Goal: Information Seeking & Learning: Learn about a topic

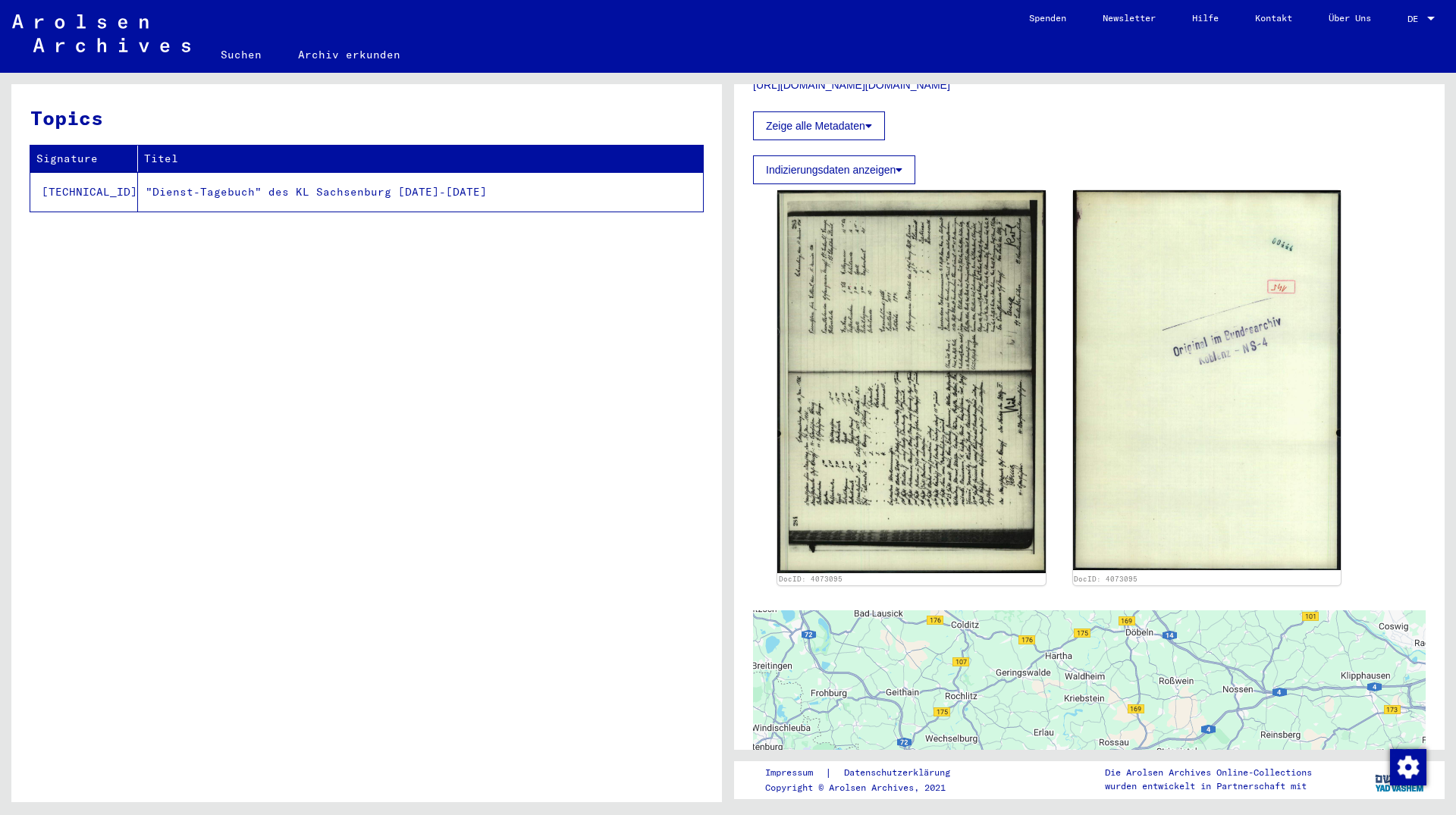
scroll to position [492, 0]
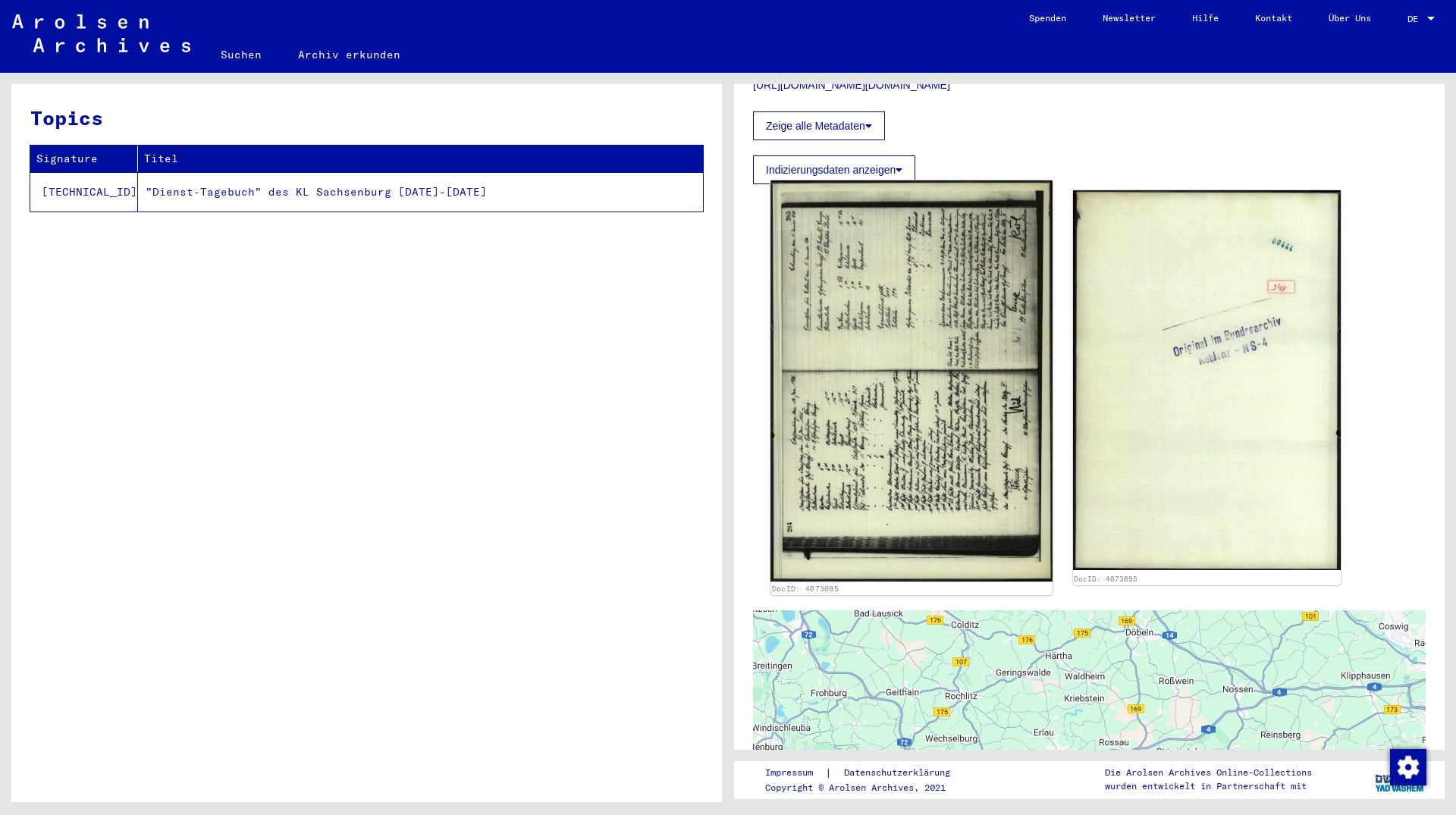
click at [998, 463] on img at bounding box center [911, 381] width 281 height 402
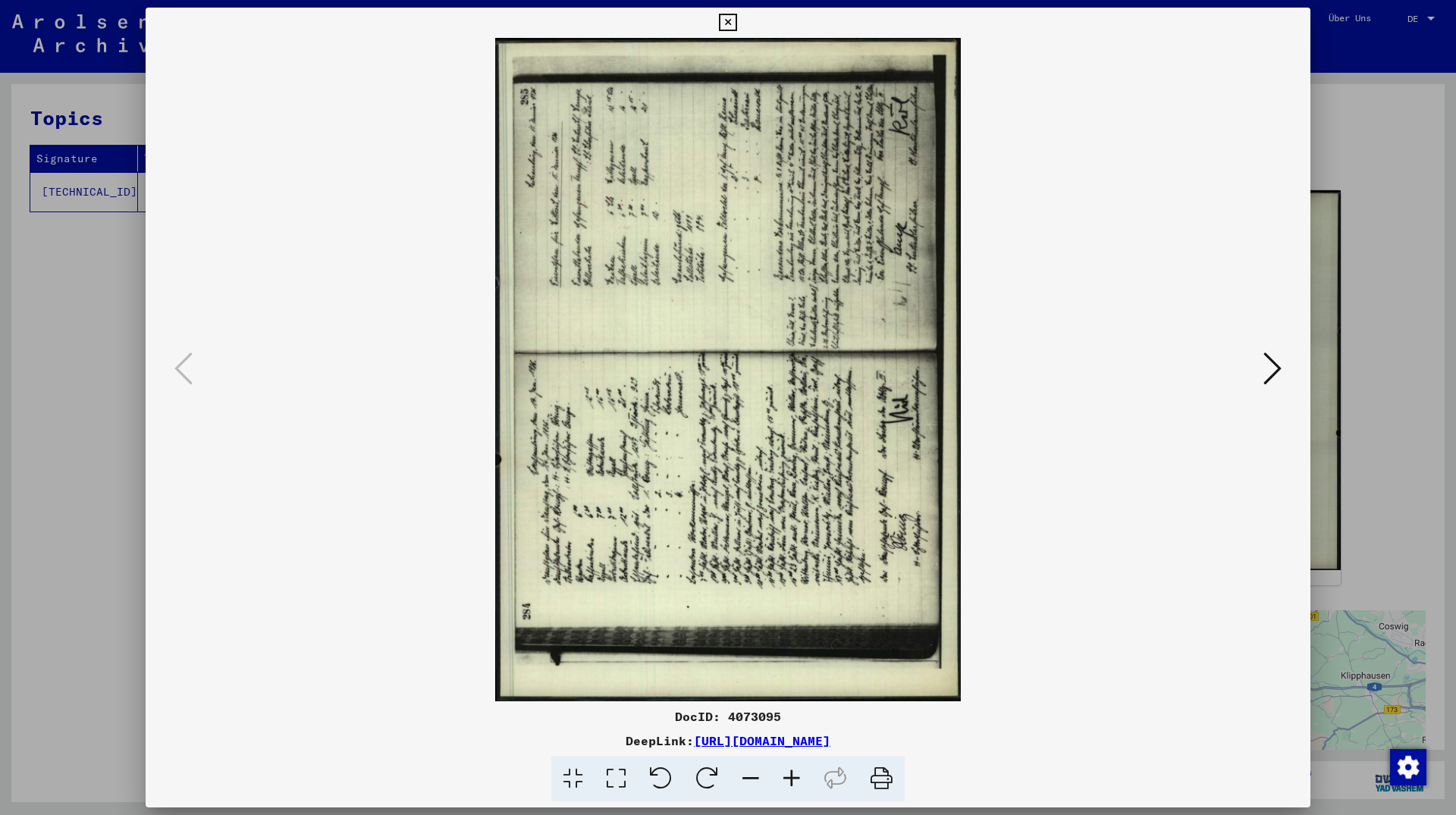
click at [710, 767] on icon at bounding box center [707, 779] width 46 height 46
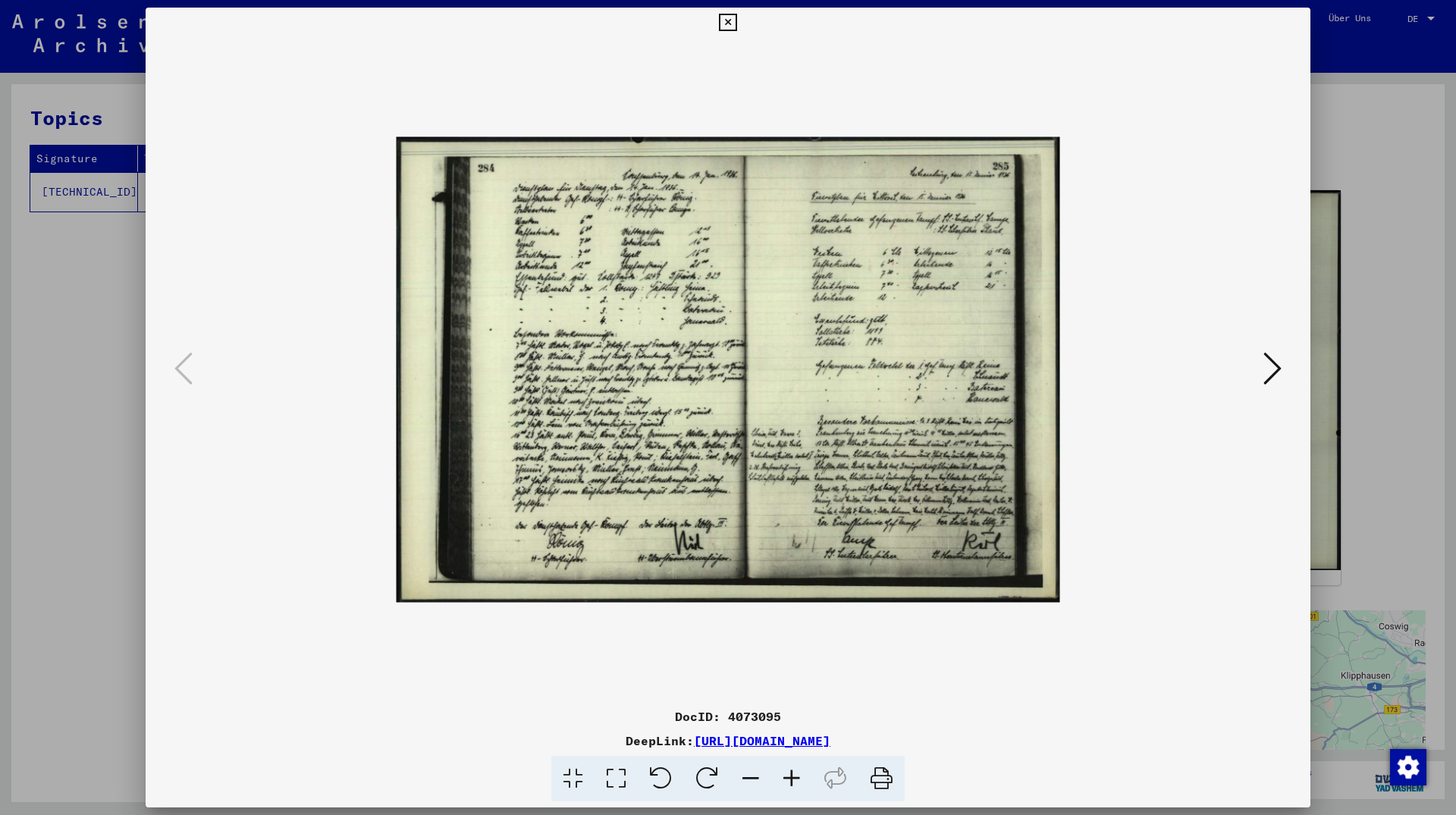
click at [795, 773] on icon at bounding box center [791, 779] width 41 height 46
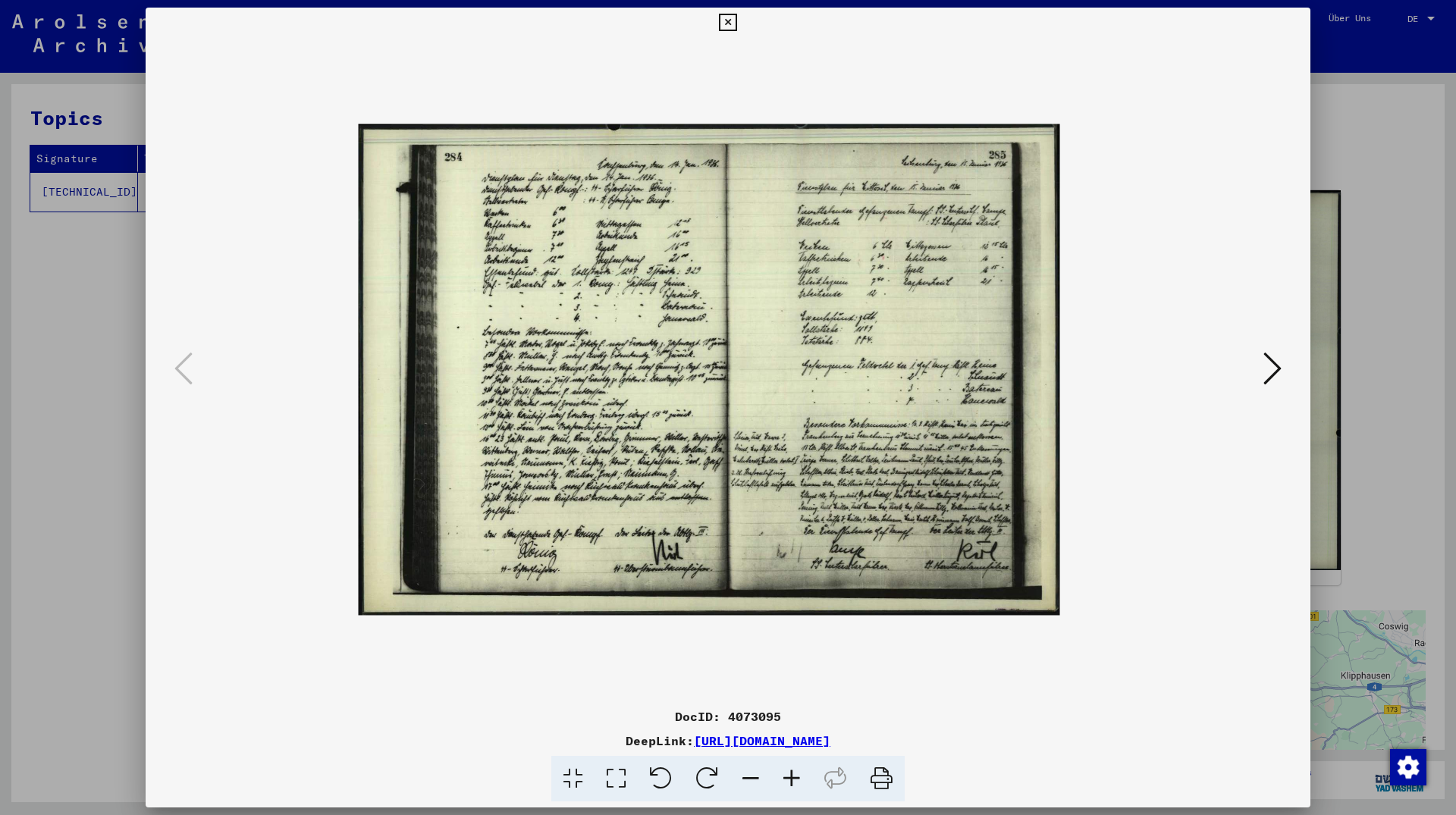
click at [795, 773] on icon at bounding box center [791, 779] width 41 height 46
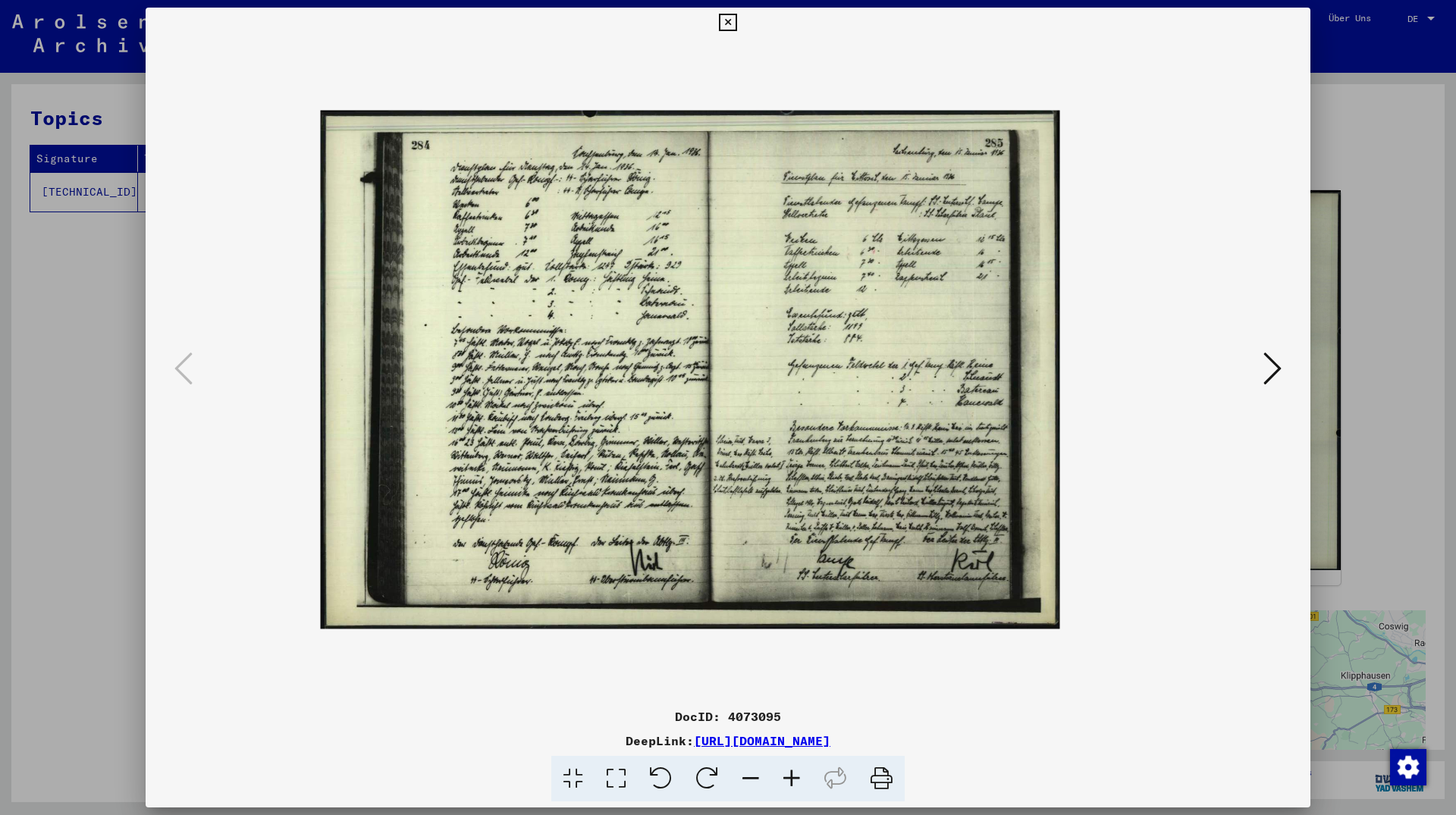
click at [795, 773] on icon at bounding box center [791, 779] width 41 height 46
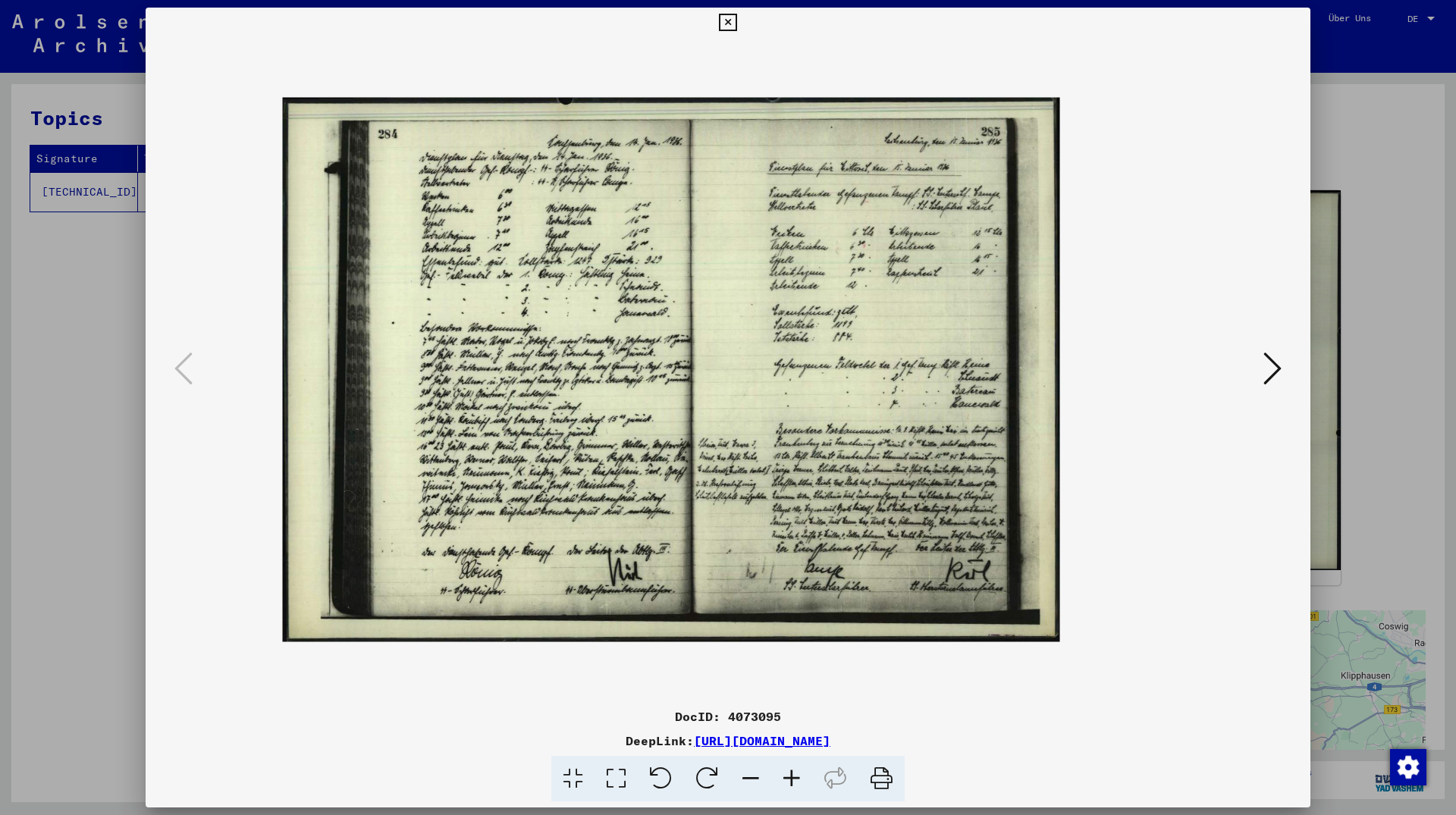
click at [795, 773] on icon at bounding box center [791, 779] width 41 height 46
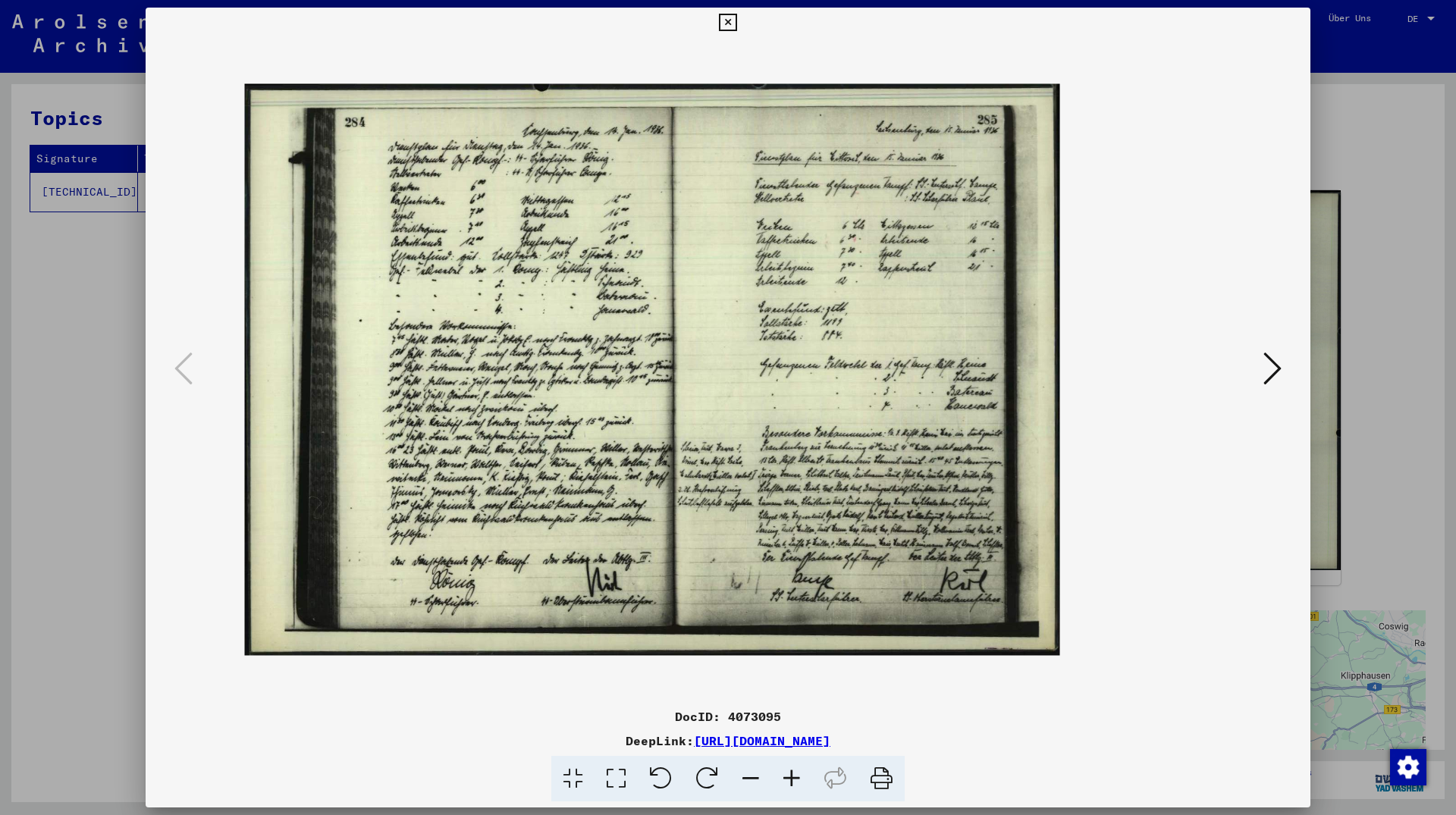
click at [795, 773] on icon at bounding box center [791, 779] width 41 height 46
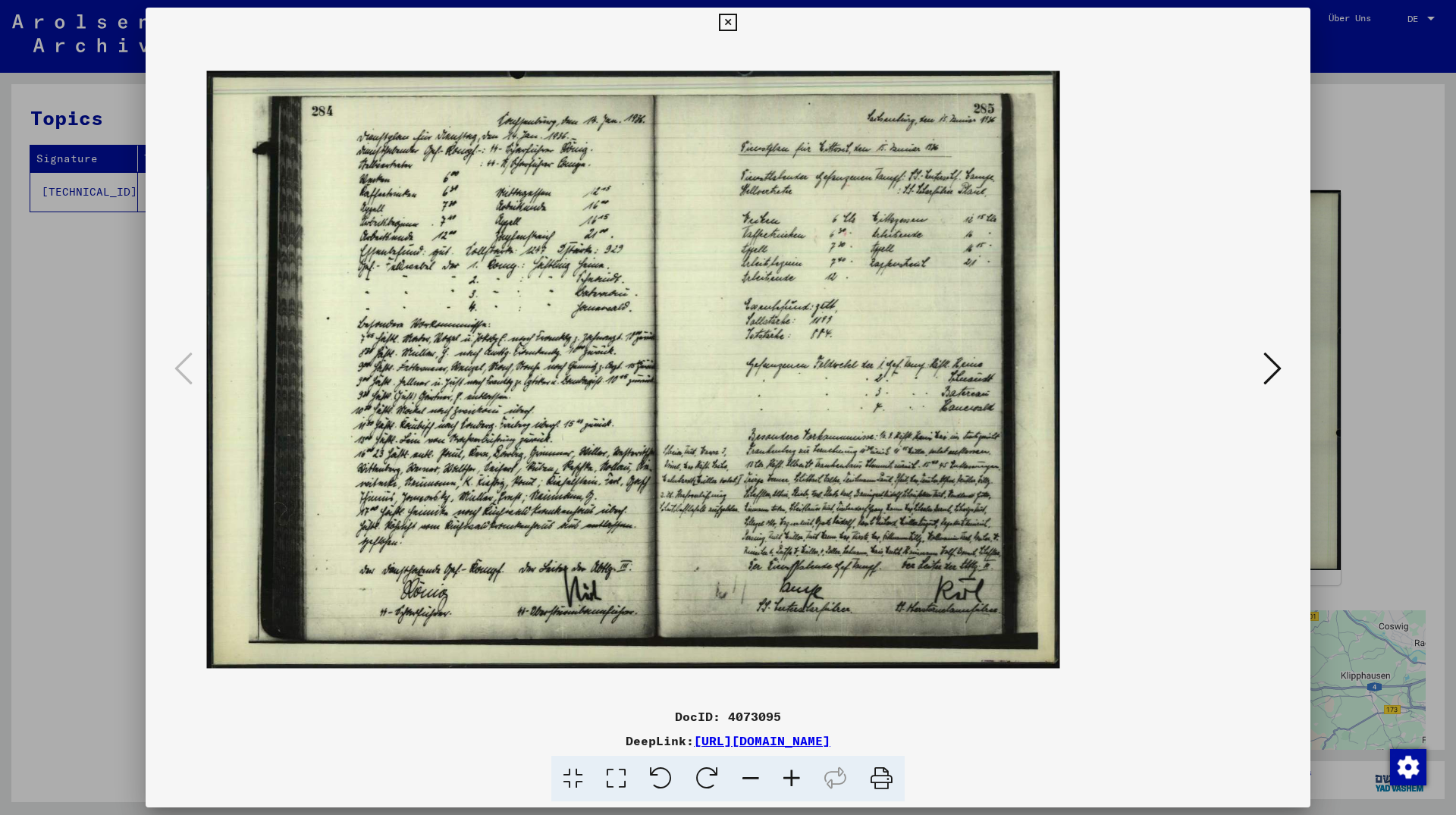
click at [795, 773] on icon at bounding box center [791, 779] width 41 height 46
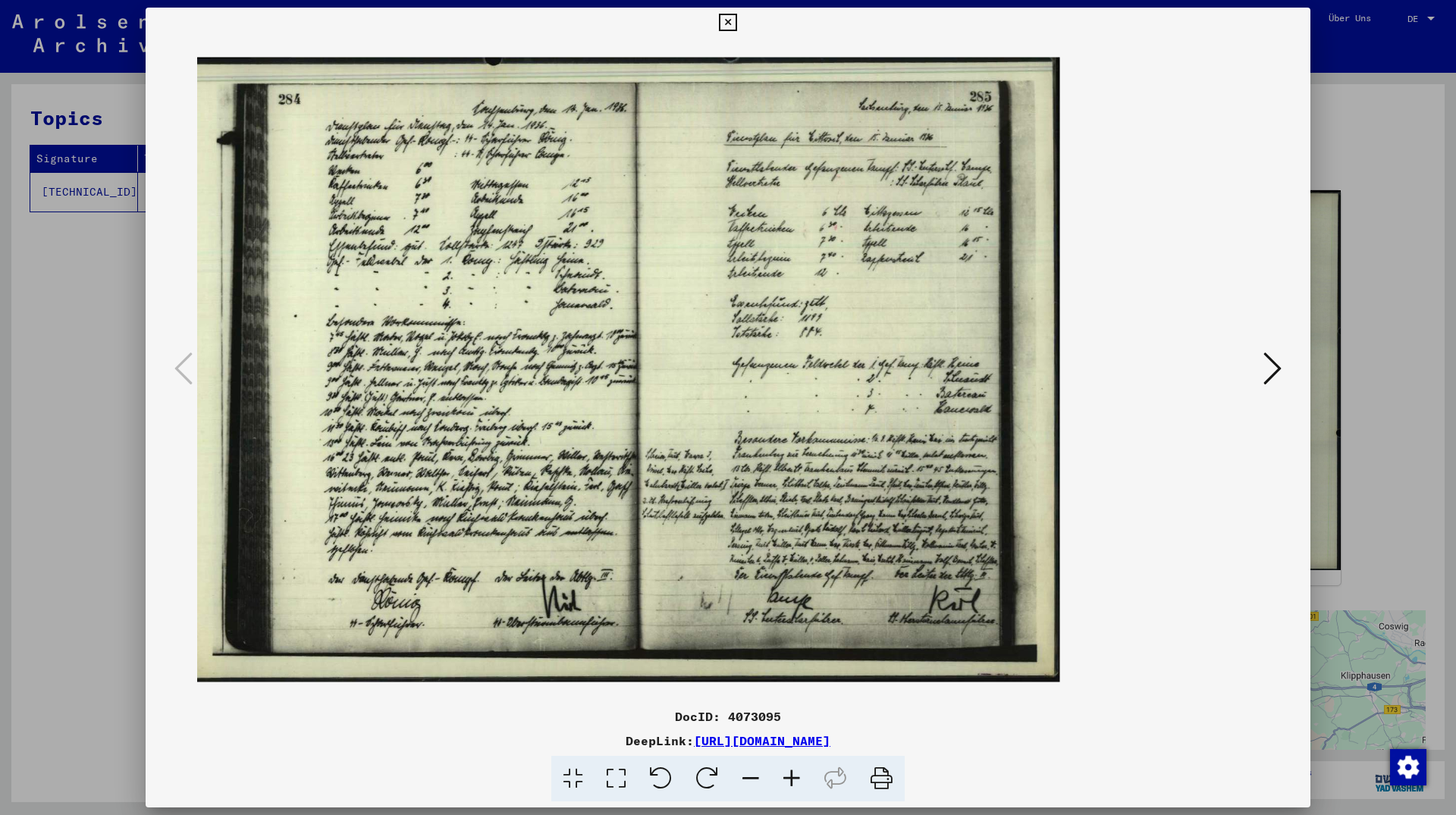
click at [795, 773] on icon at bounding box center [791, 779] width 41 height 46
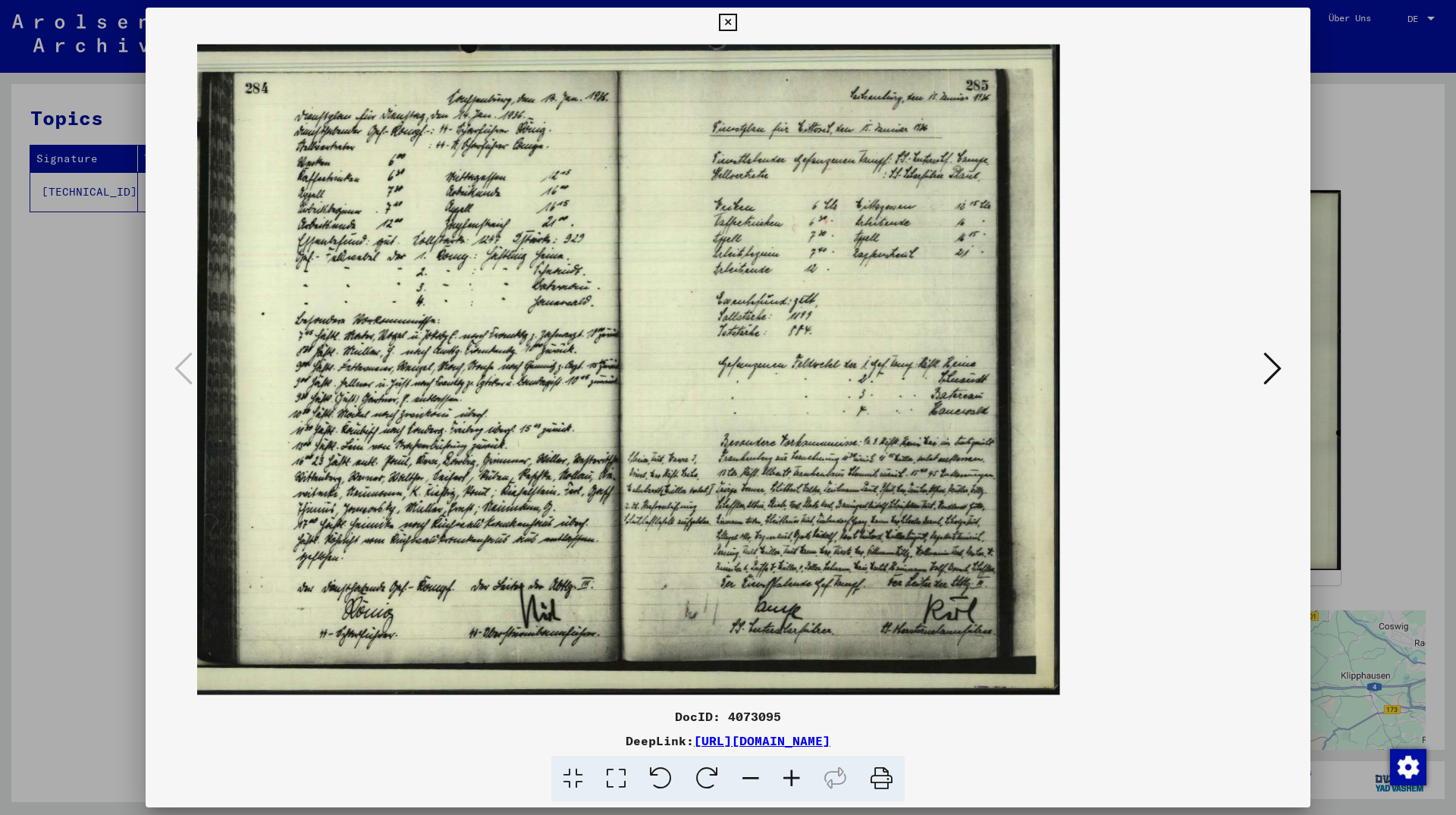
click at [795, 773] on icon at bounding box center [791, 779] width 41 height 46
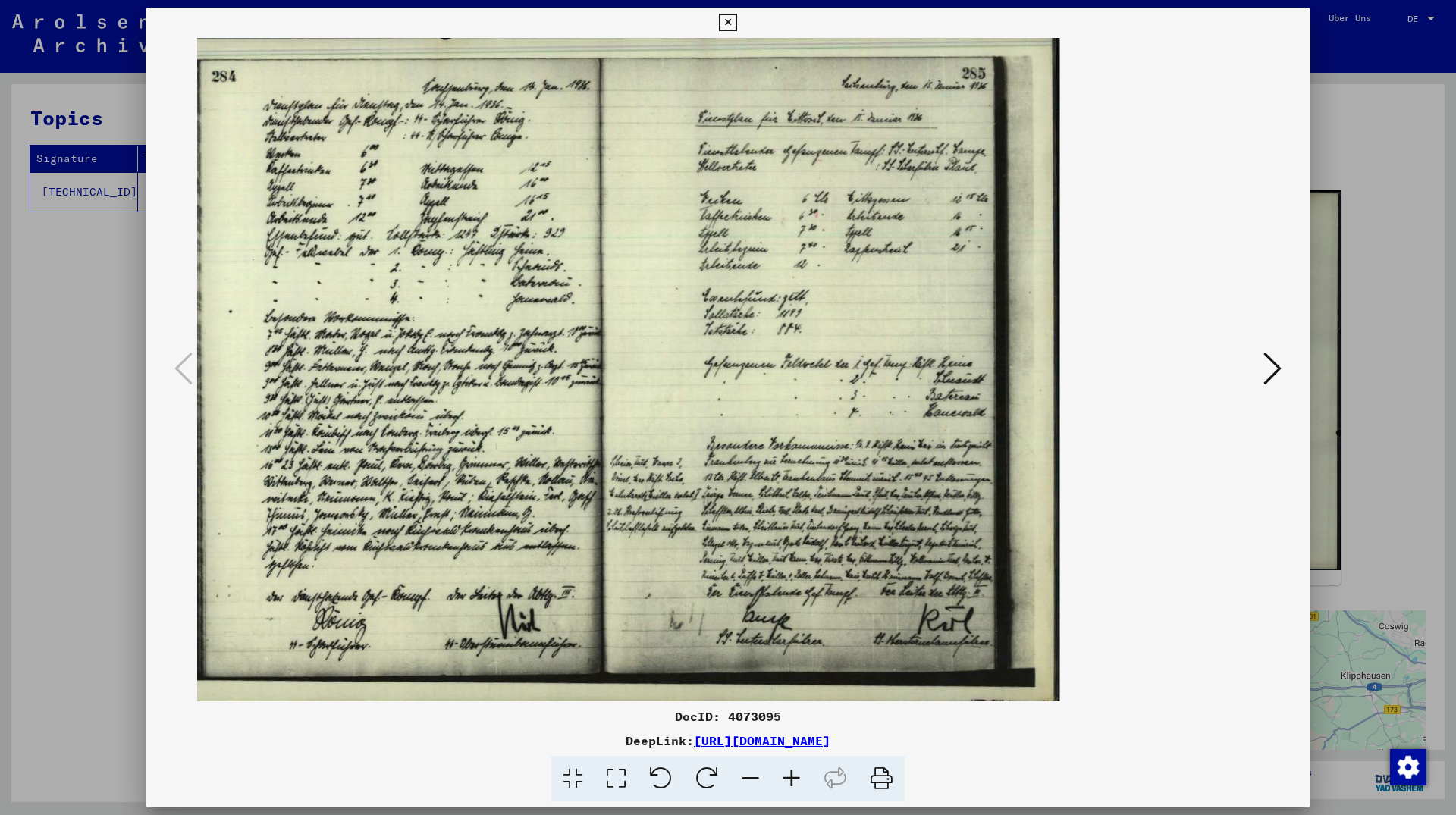
click at [795, 773] on icon at bounding box center [791, 779] width 41 height 46
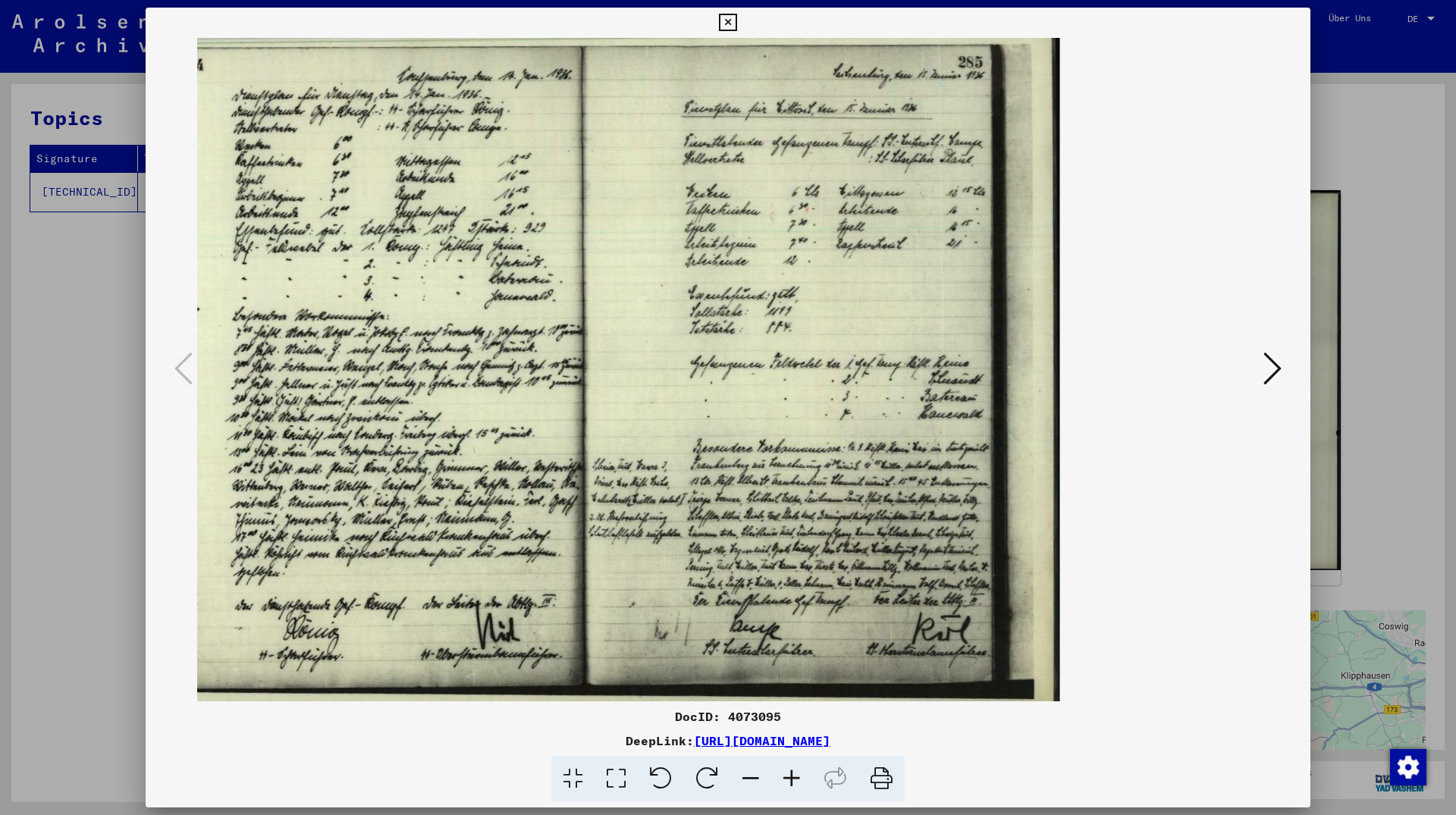
click at [795, 773] on icon at bounding box center [791, 779] width 41 height 46
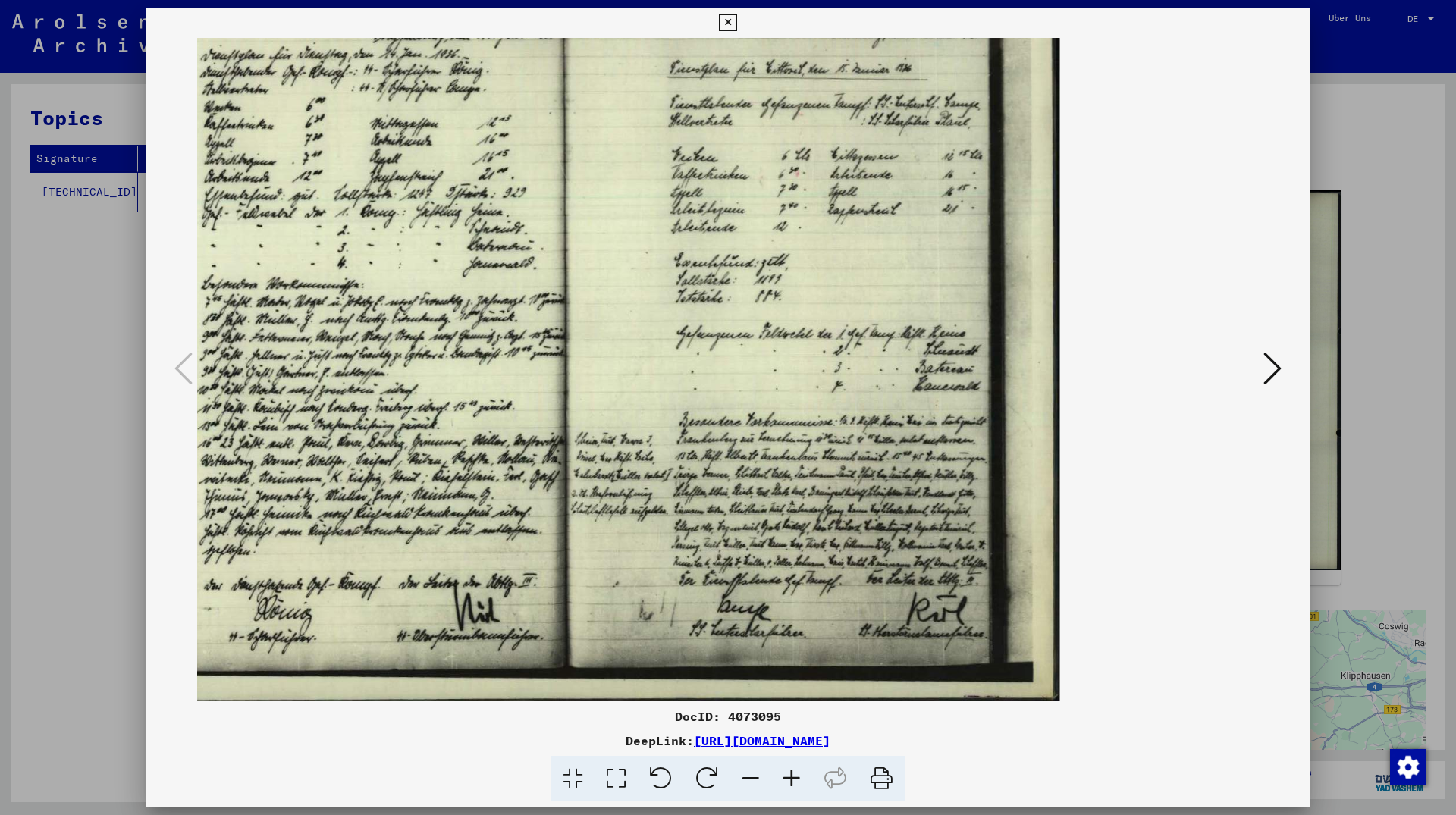
scroll to position [40, 0]
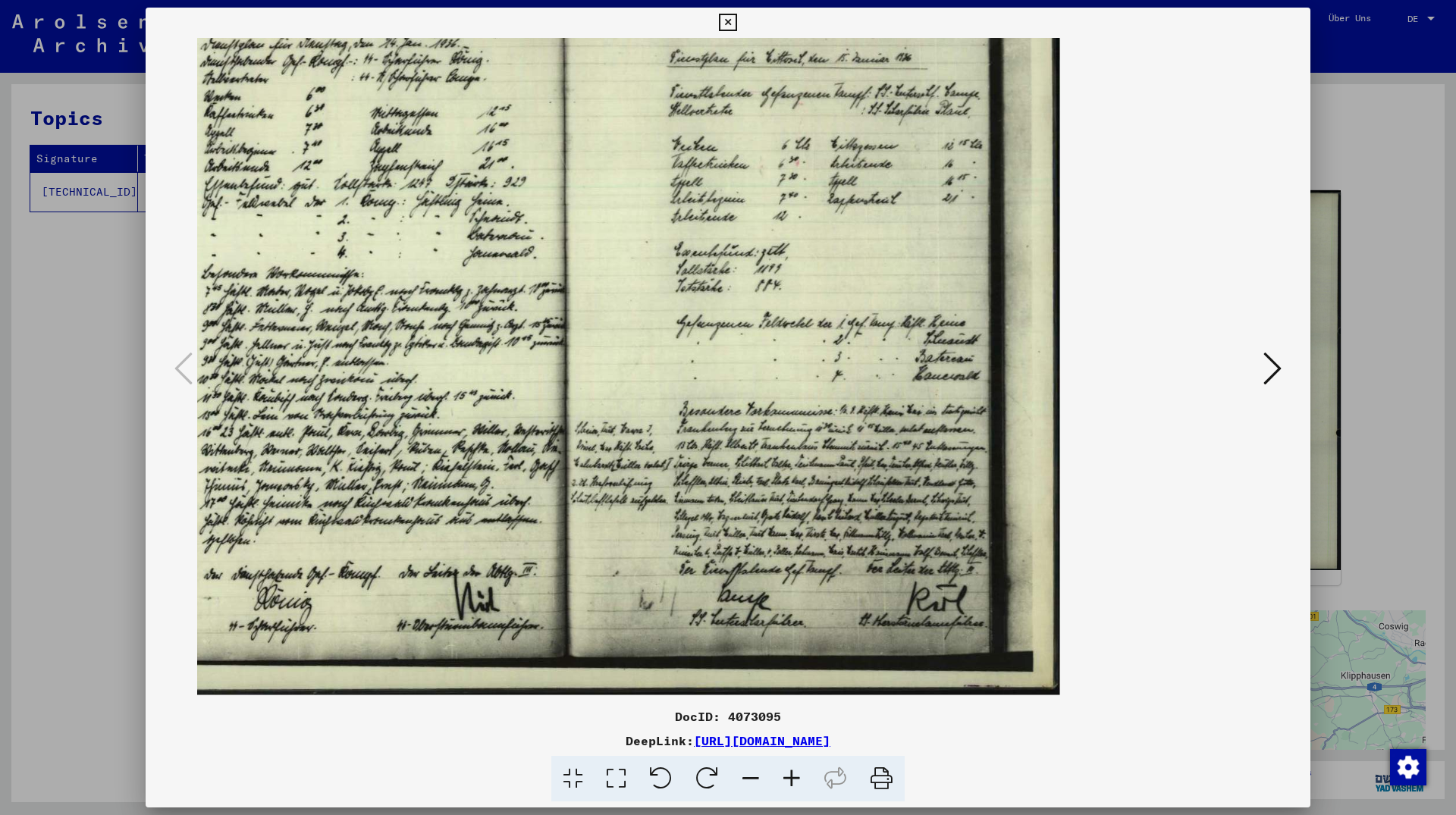
drag, startPoint x: 681, startPoint y: 596, endPoint x: 717, endPoint y: 556, distance: 53.8
click at [717, 556] on img at bounding box center [539, 329] width 1043 height 731
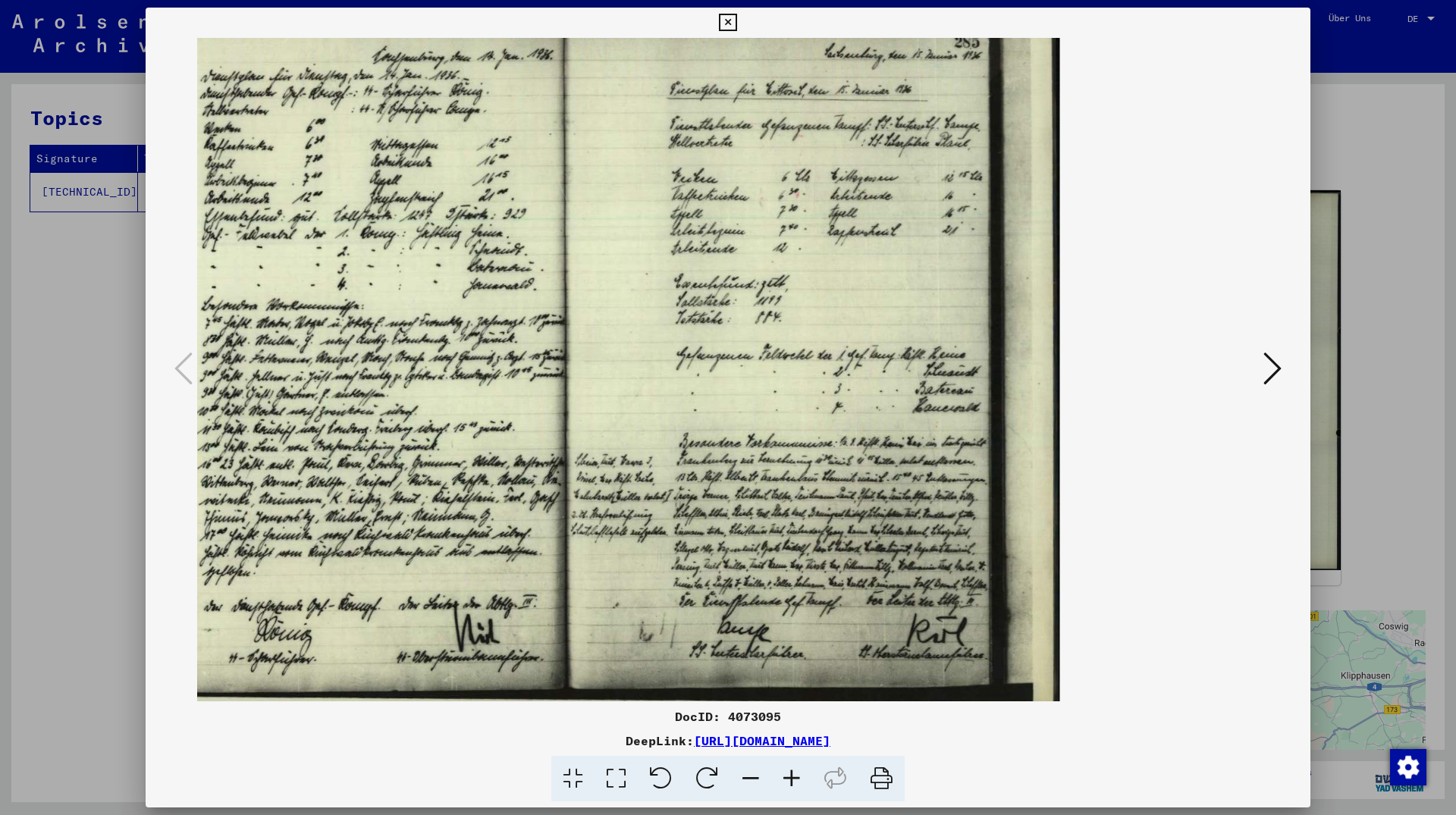
scroll to position [0, 0]
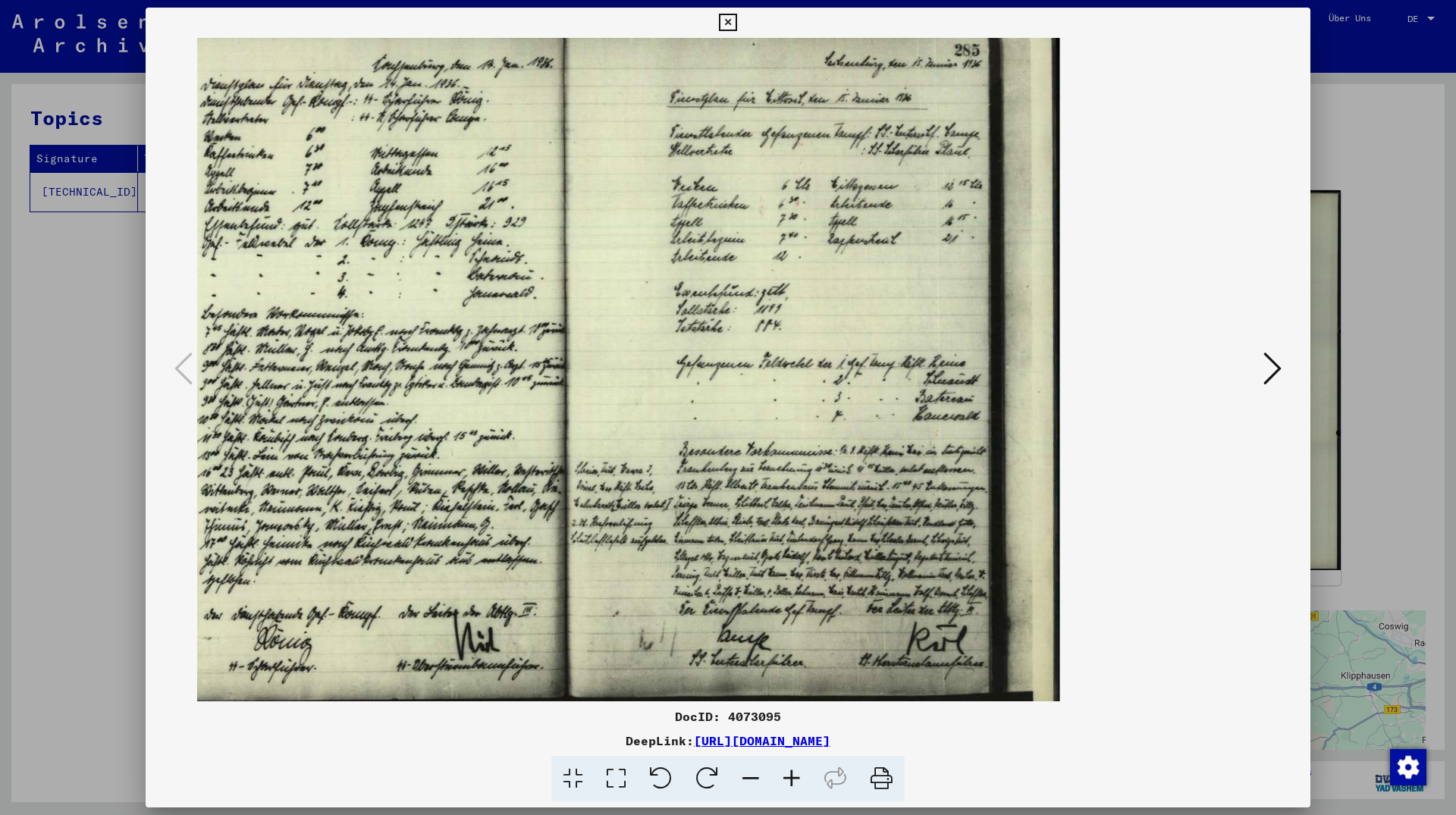
drag, startPoint x: 542, startPoint y: 504, endPoint x: 602, endPoint y: 549, distance: 75.0
click at [602, 549] on img at bounding box center [539, 369] width 1043 height 731
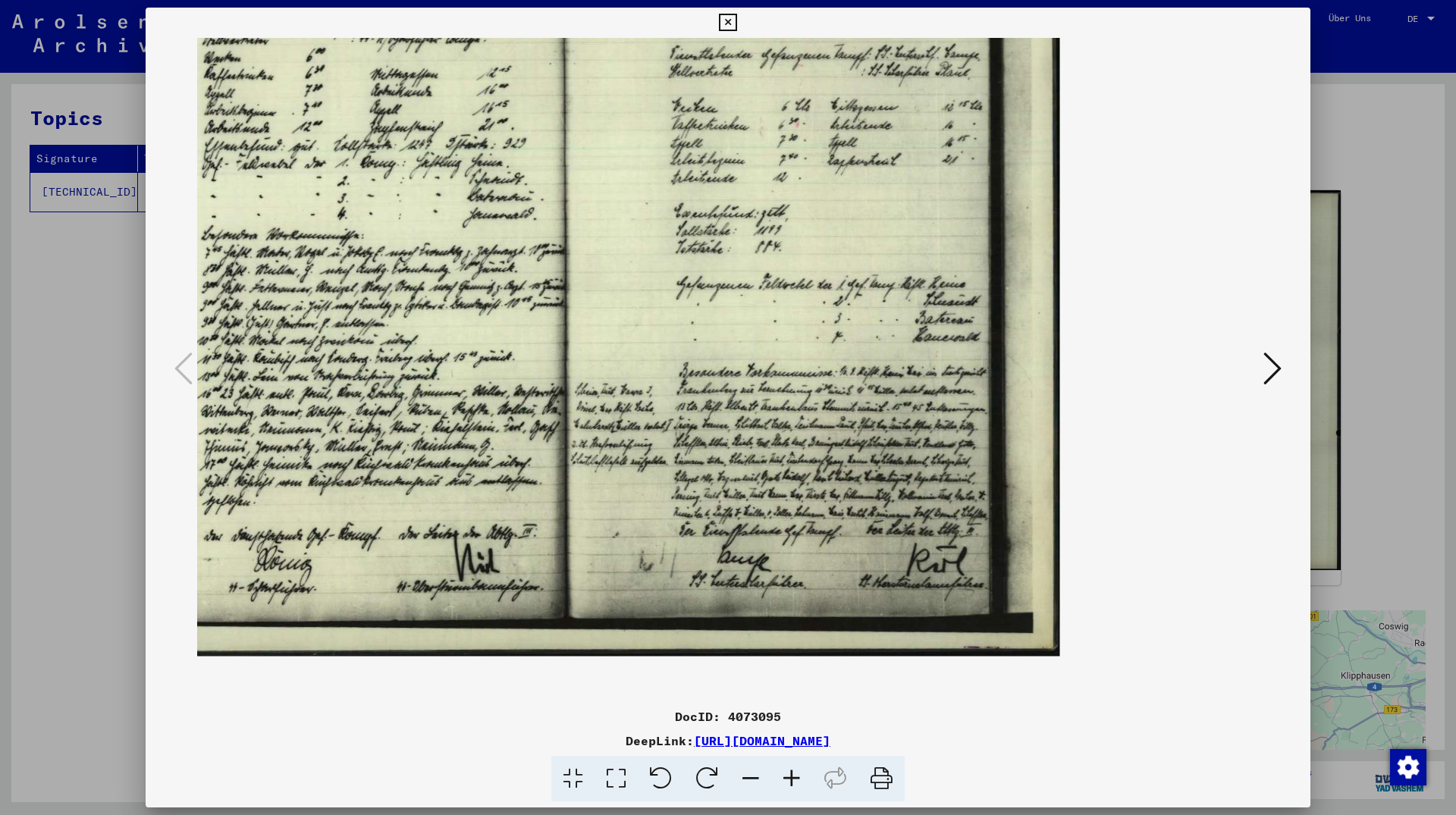
scroll to position [80, 0]
drag, startPoint x: 510, startPoint y: 461, endPoint x: 530, endPoint y: 381, distance: 82.5
click at [530, 381] on img at bounding box center [539, 289] width 1043 height 731
click at [1324, 125] on div at bounding box center [728, 408] width 1456 height 815
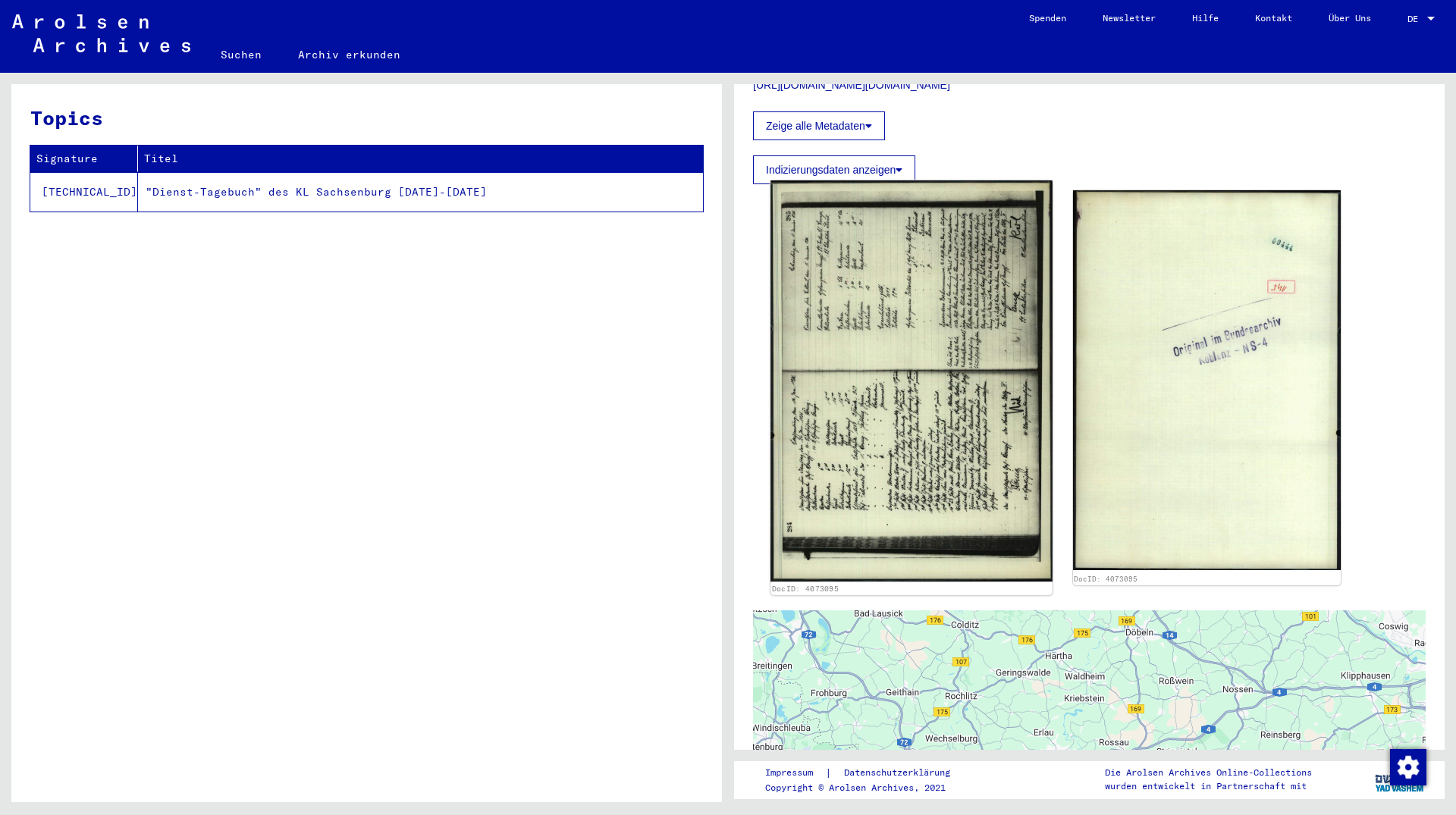
scroll to position [164, 0]
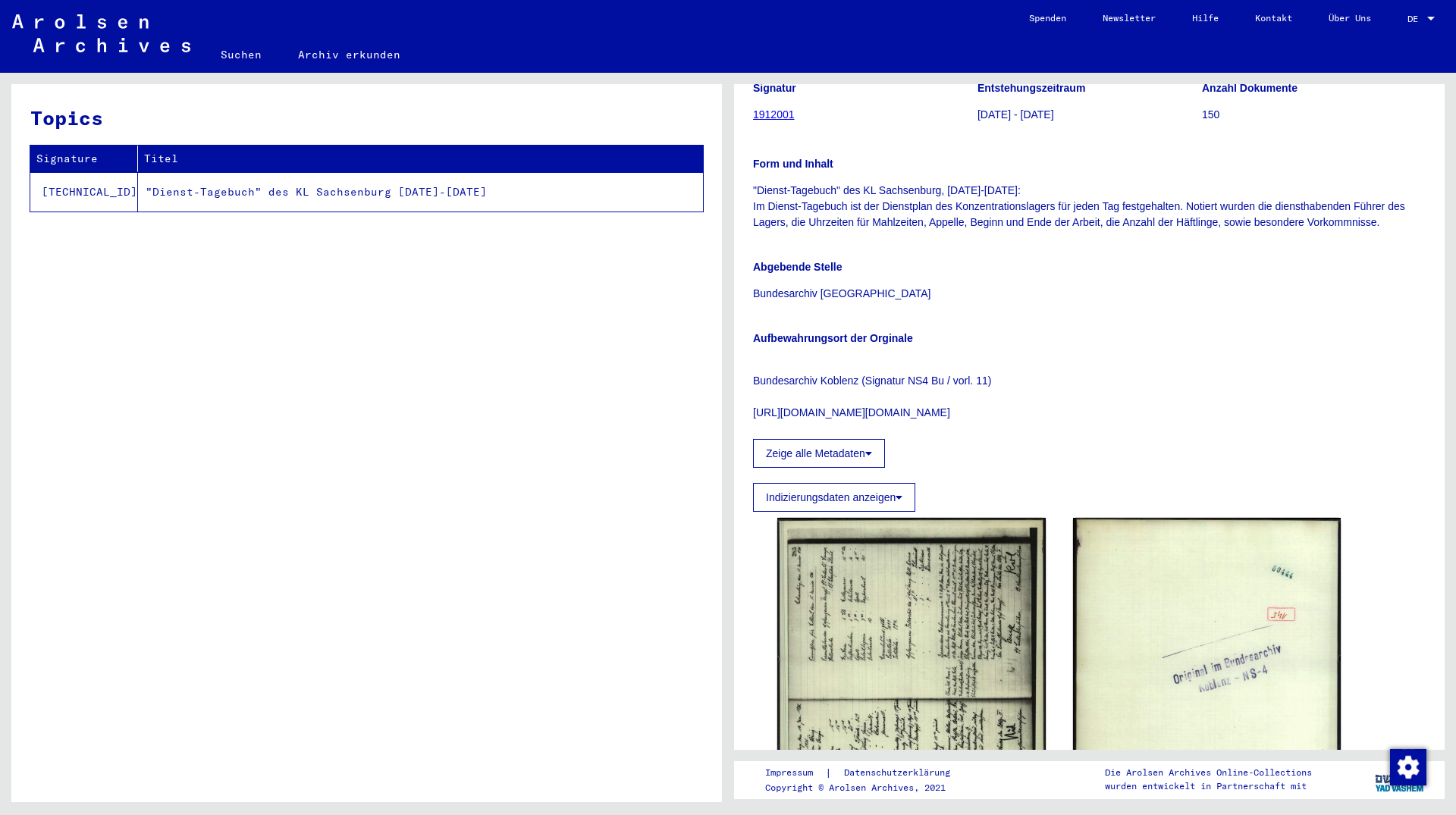
click at [851, 455] on button "Zeige alle Metadaten" at bounding box center [819, 454] width 132 height 29
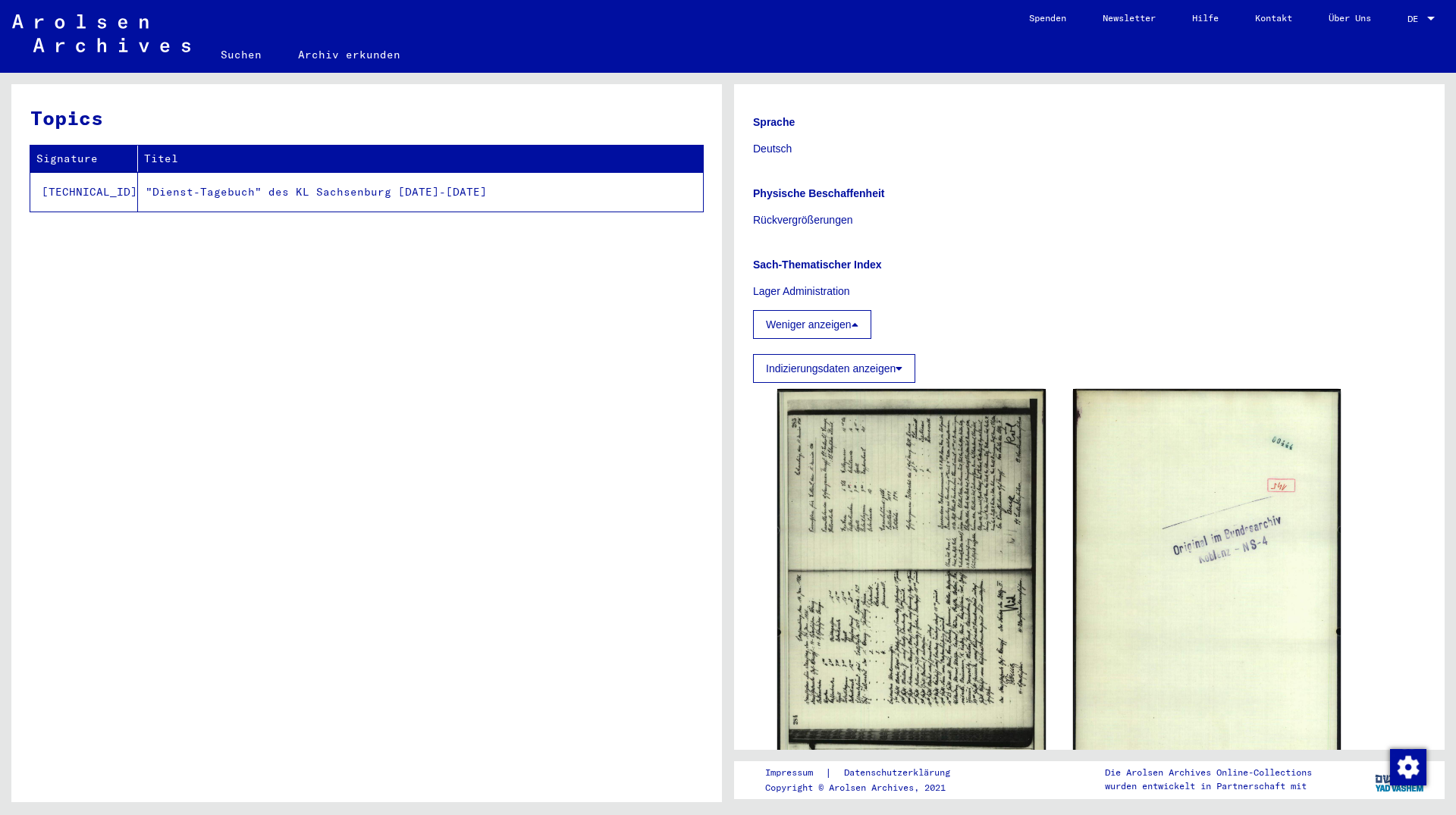
scroll to position [819, 0]
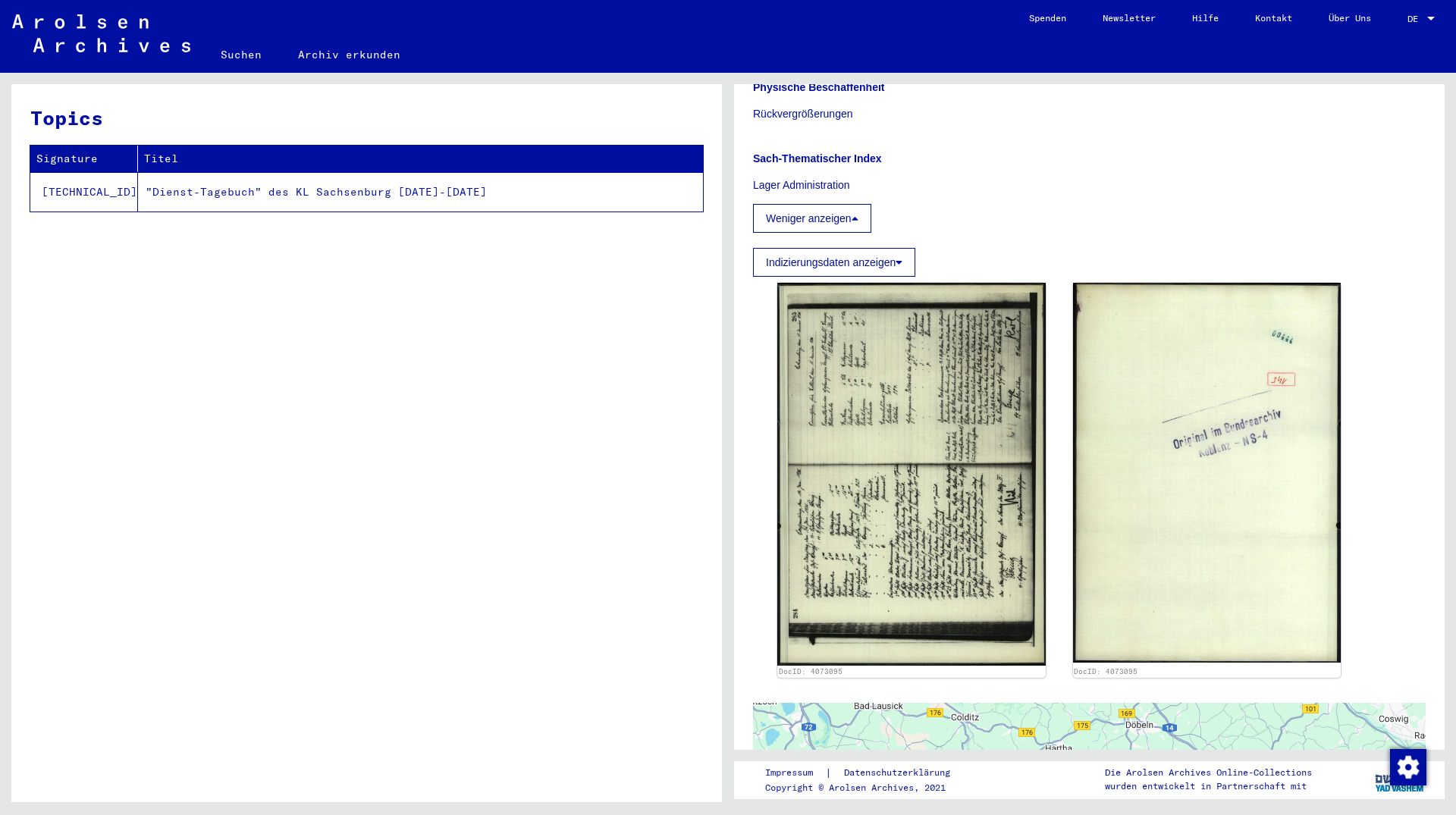
click at [876, 262] on button "Indizierungsdaten anzeigen" at bounding box center [834, 262] width 163 height 29
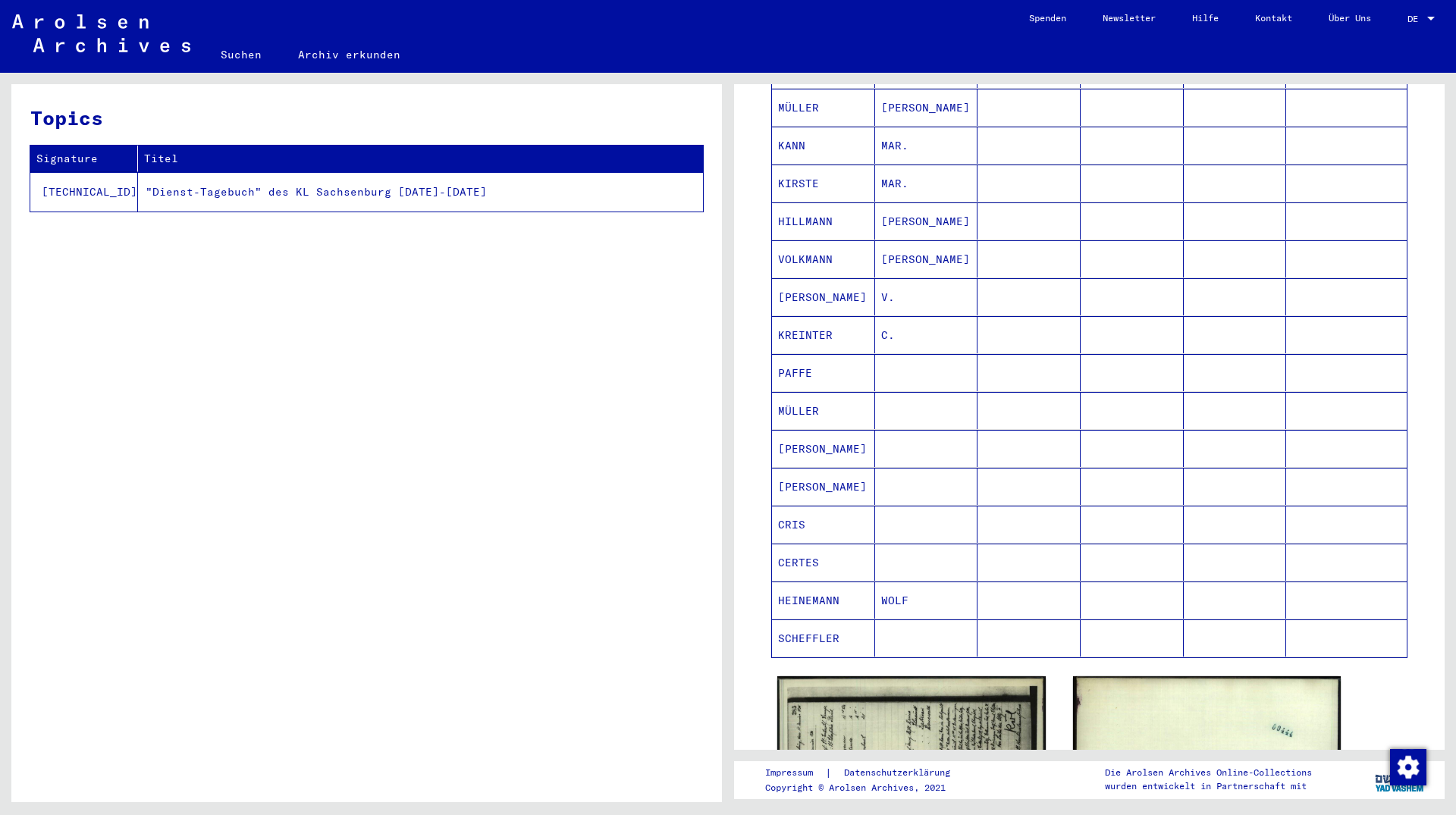
scroll to position [3603, 0]
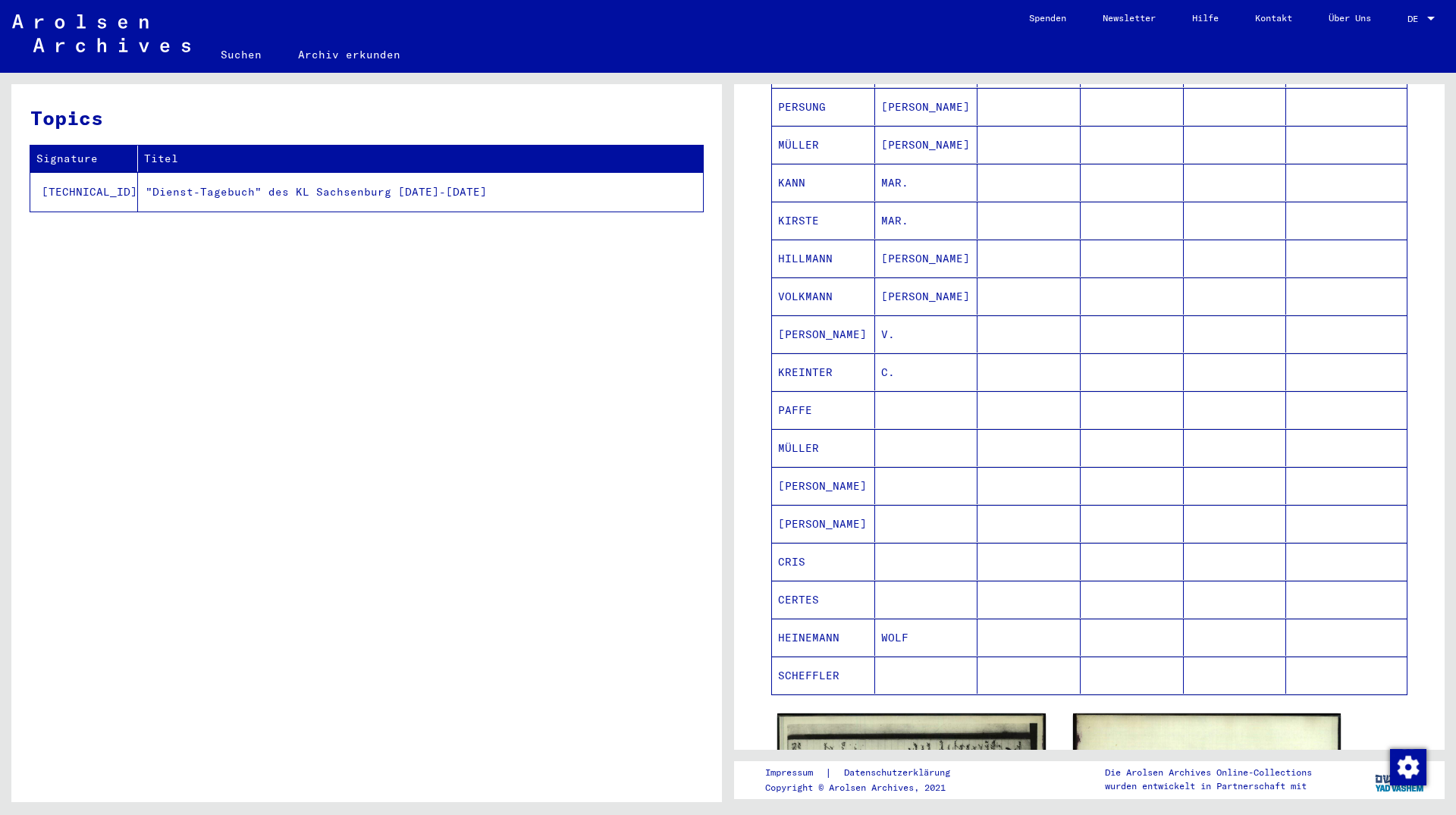
click at [821, 298] on mat-cell "VOLKMANN" at bounding box center [823, 295] width 103 height 37
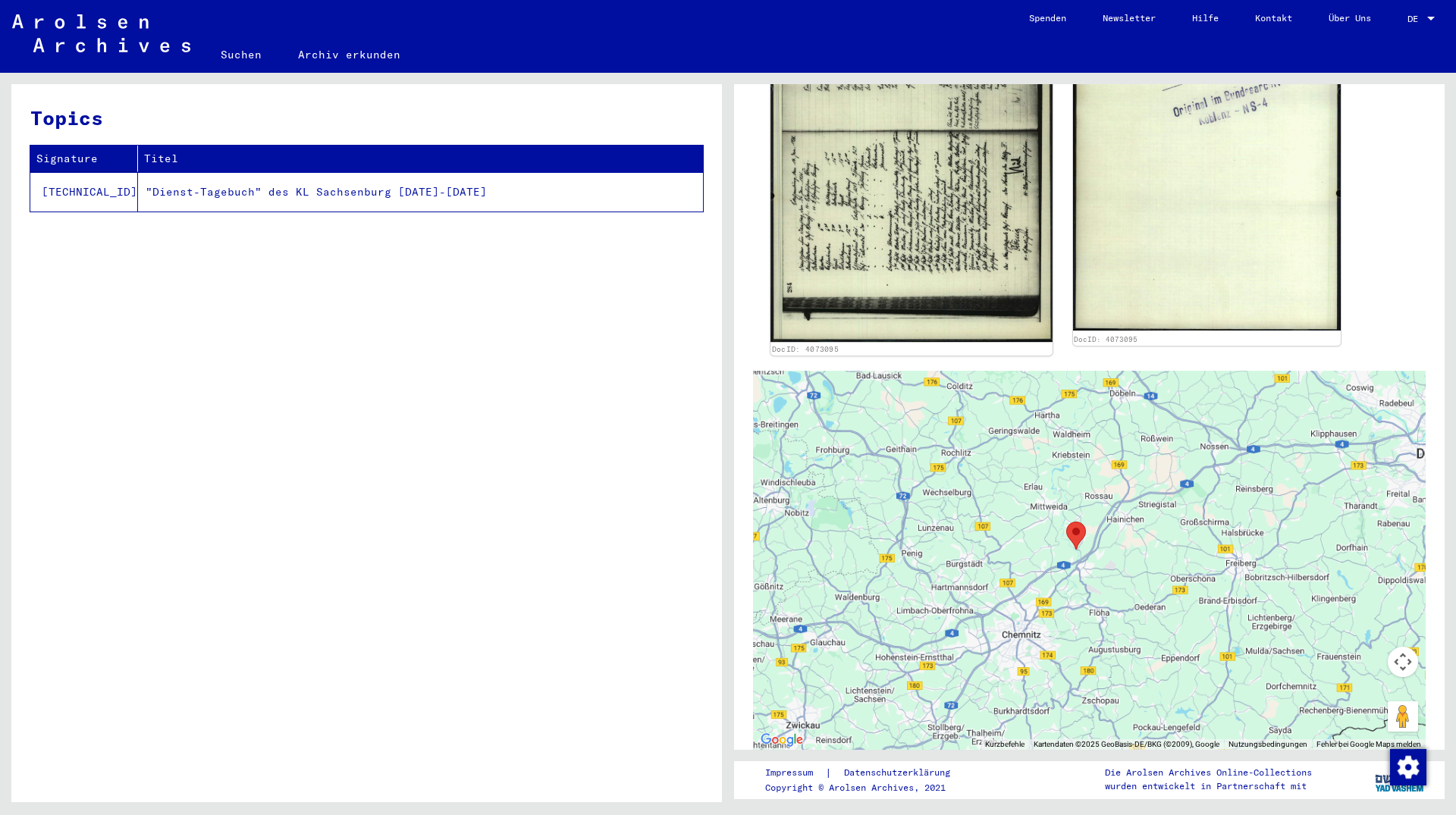
scroll to position [4504, 0]
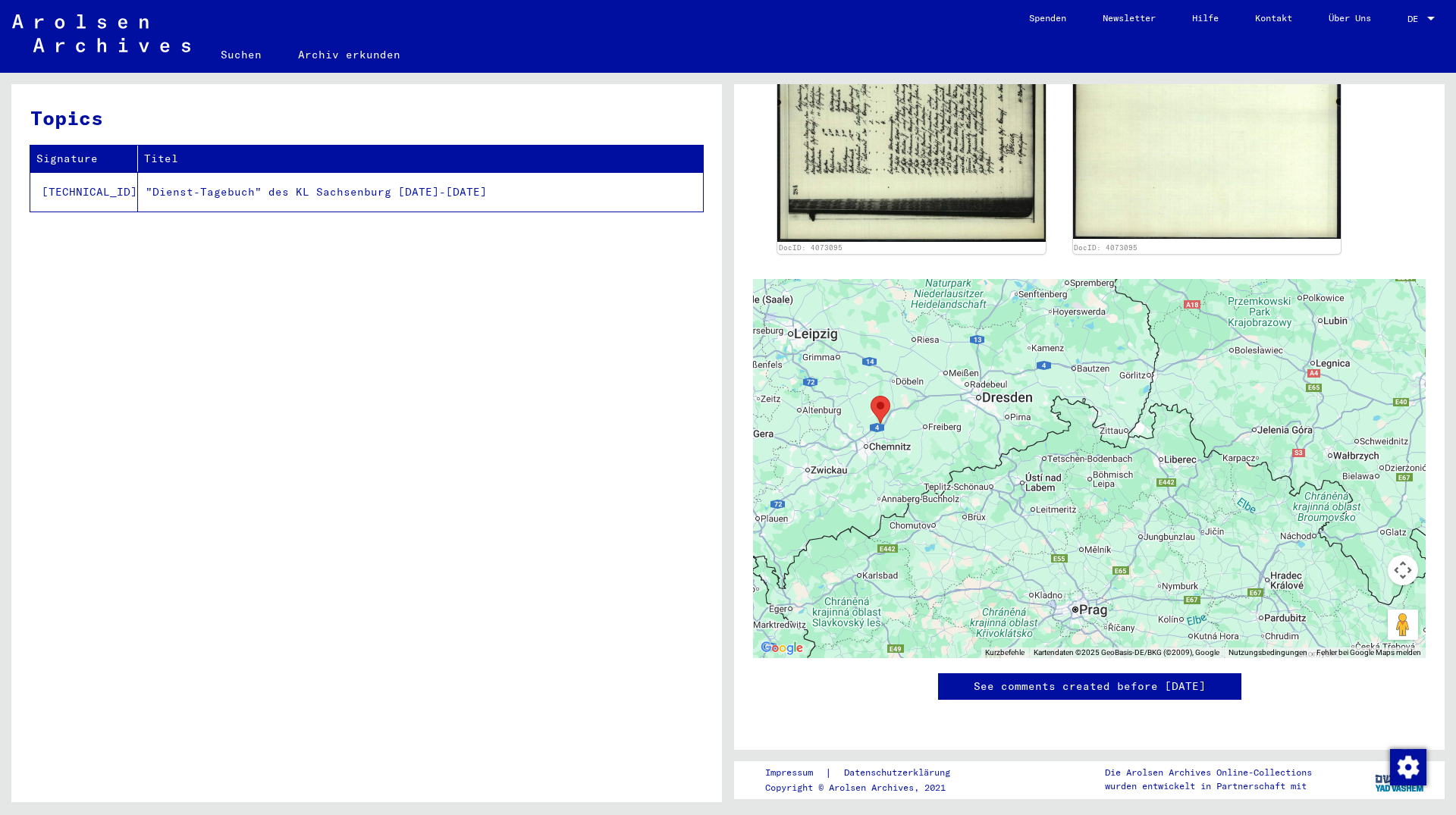
click at [1388, 201] on div "DocID: 4073095 DocID: 4073095" at bounding box center [1089, 56] width 636 height 408
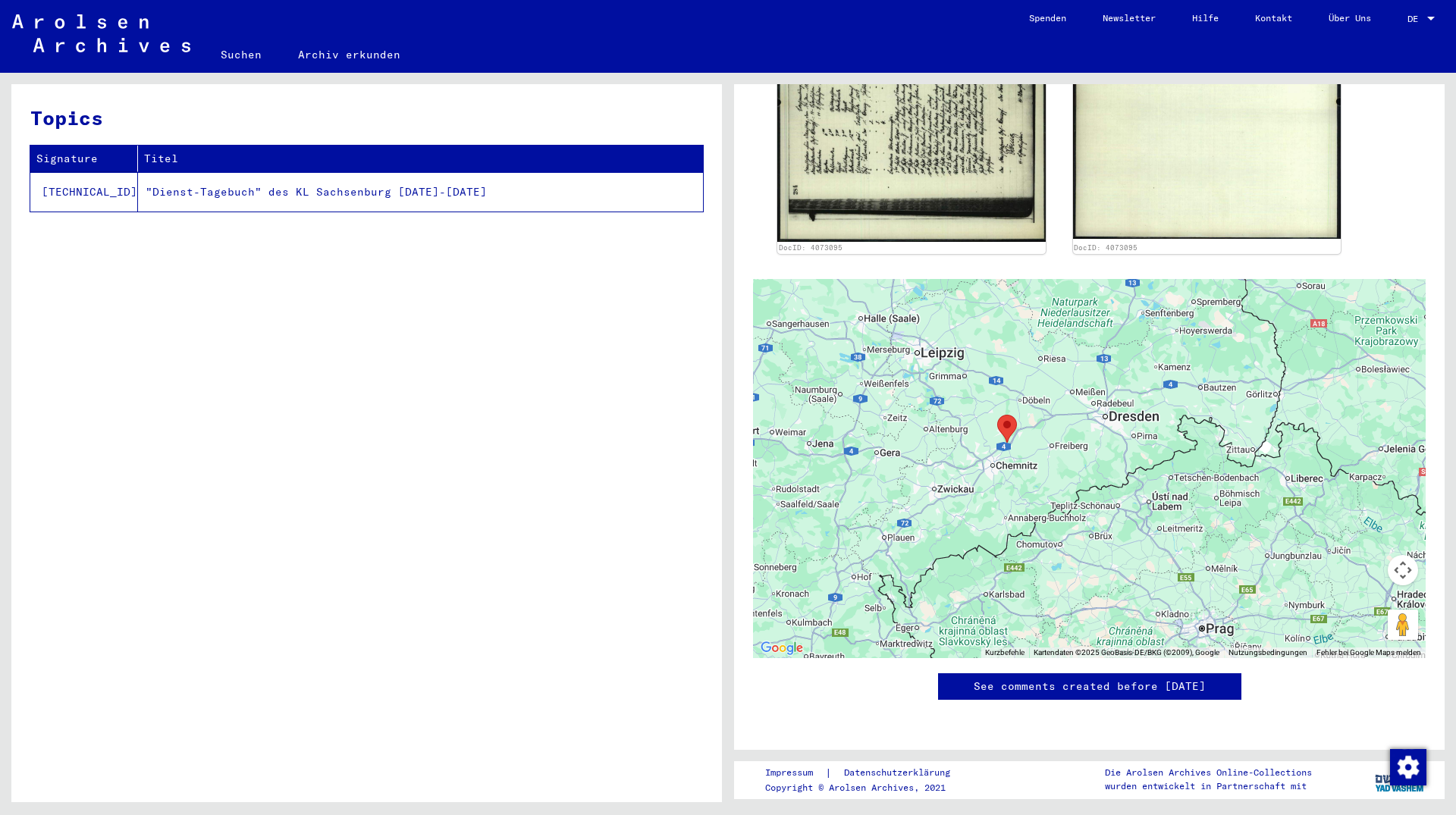
drag, startPoint x: 930, startPoint y: 373, endPoint x: 1066, endPoint y: 394, distance: 137.6
click at [1066, 394] on div at bounding box center [1089, 469] width 672 height 379
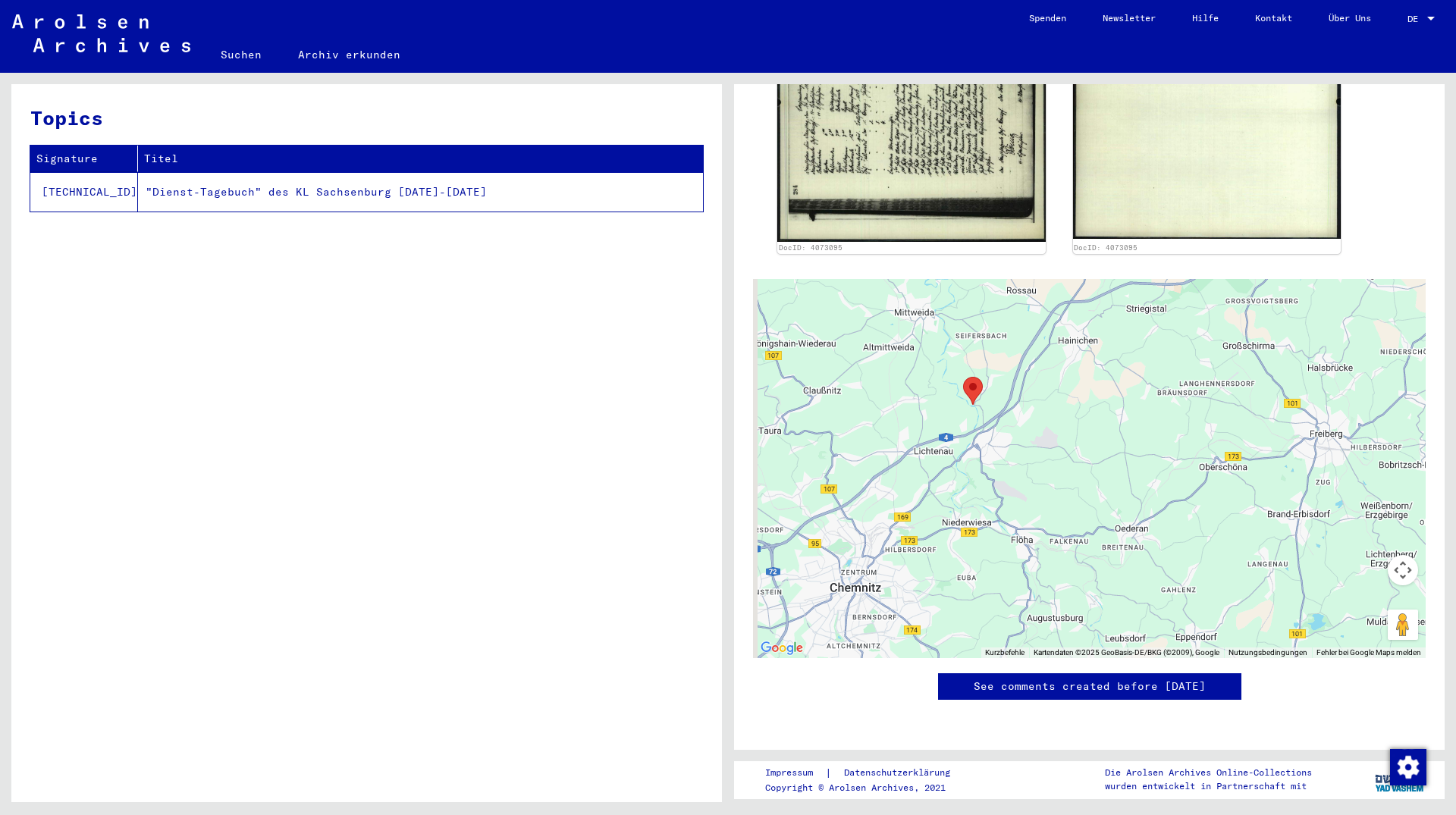
drag, startPoint x: 923, startPoint y: 367, endPoint x: 1036, endPoint y: 403, distance: 118.6
click at [1036, 403] on div at bounding box center [1089, 469] width 672 height 379
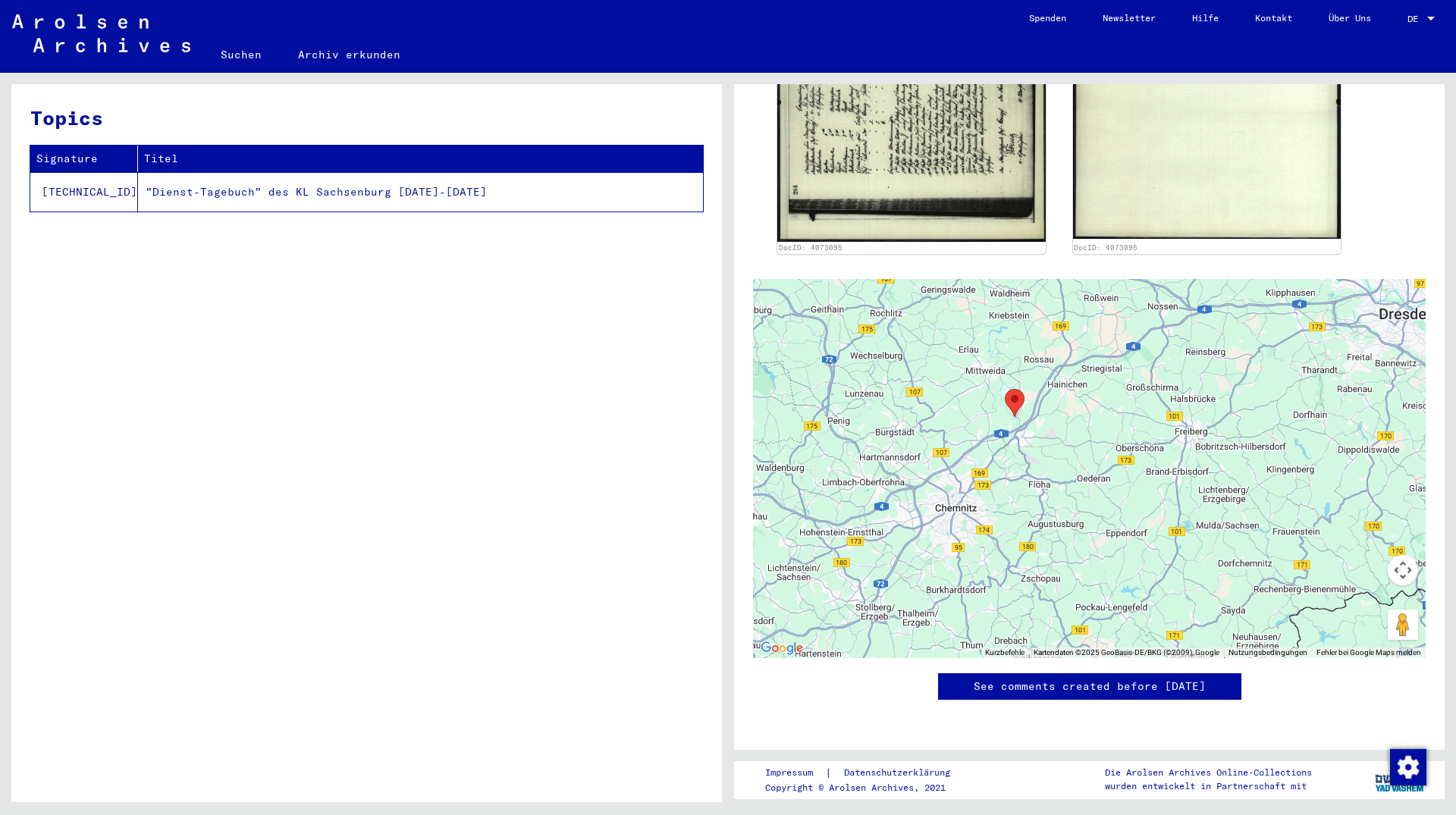
click at [451, 350] on div "Topics Signature Titel [TECHNICAL_ID] "Dienst-Tagebuch" des KL Sachsenburg [DAT…" at bounding box center [367, 448] width 710 height 729
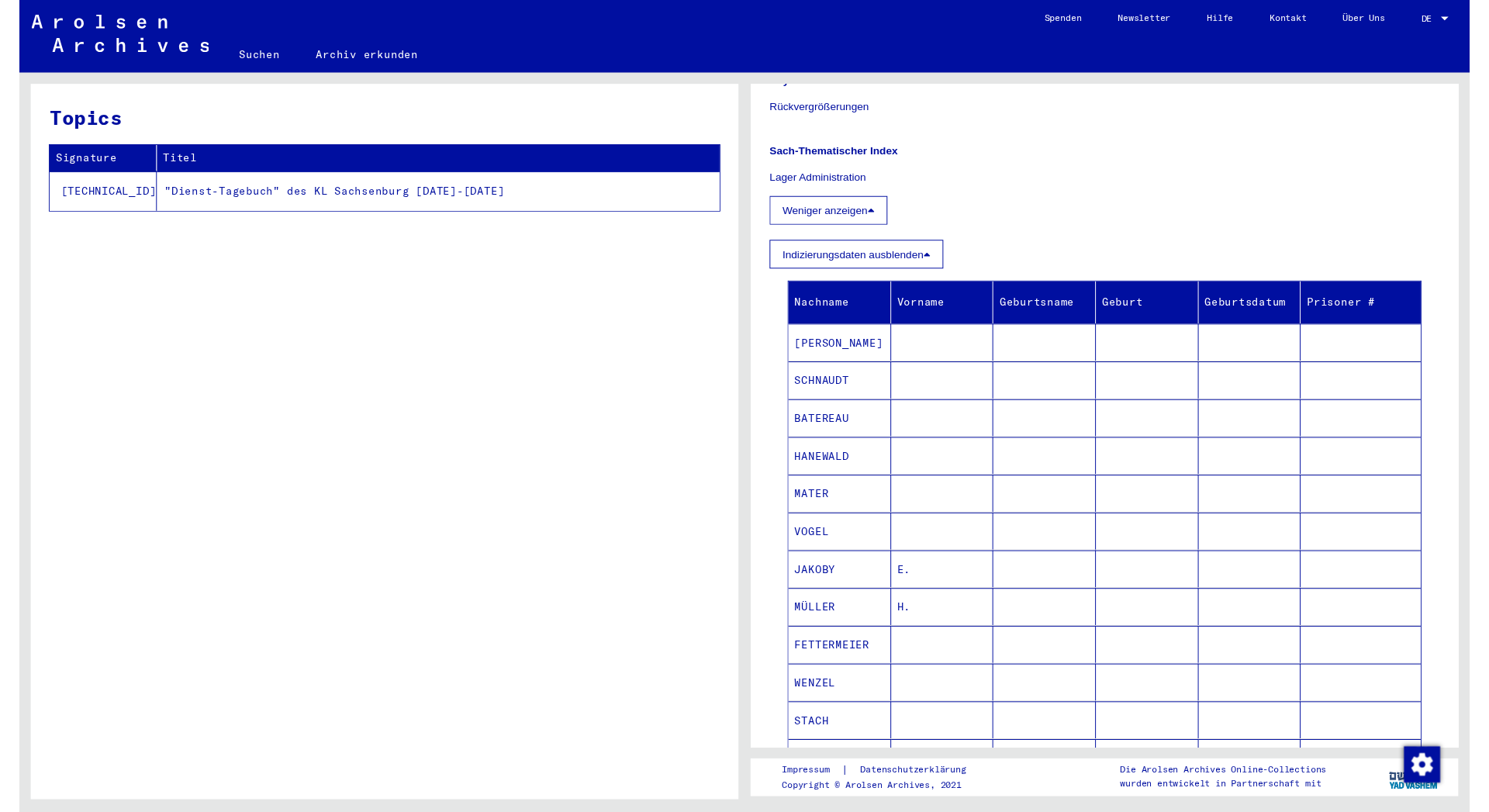
scroll to position [837, 0]
